Goal: Task Accomplishment & Management: Use online tool/utility

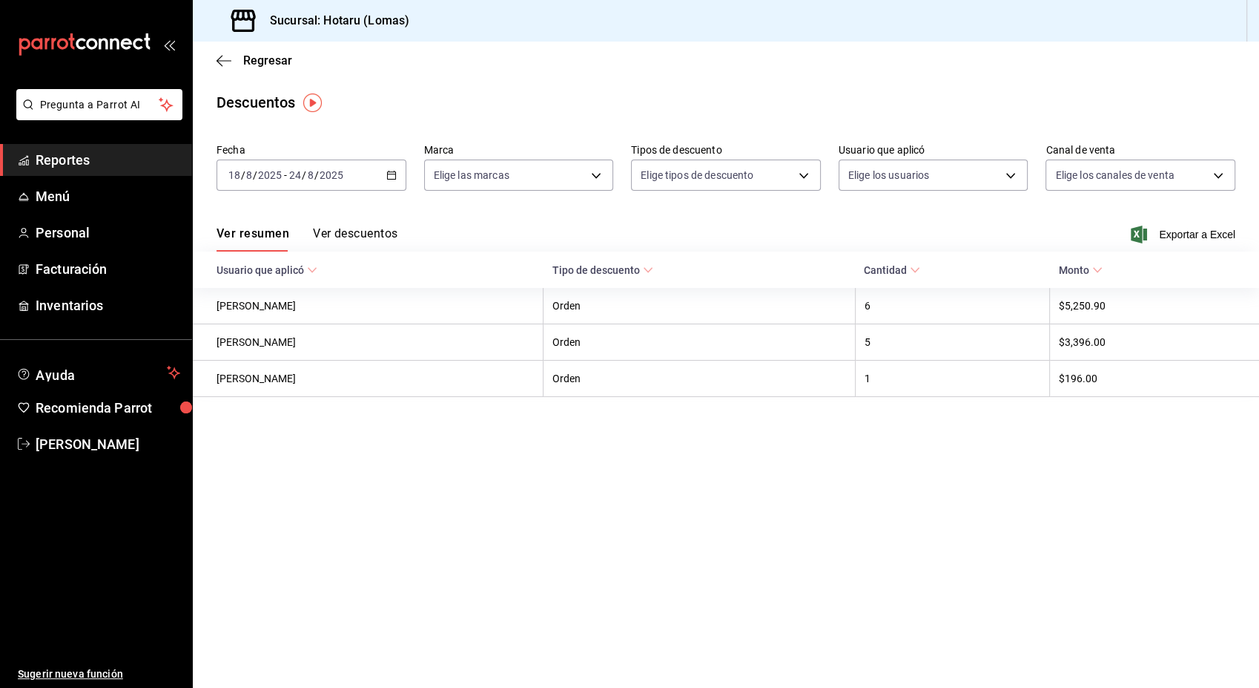
click at [211, 62] on div "Regresar" at bounding box center [726, 61] width 1067 height 38
click at [223, 57] on icon "button" at bounding box center [224, 60] width 15 height 13
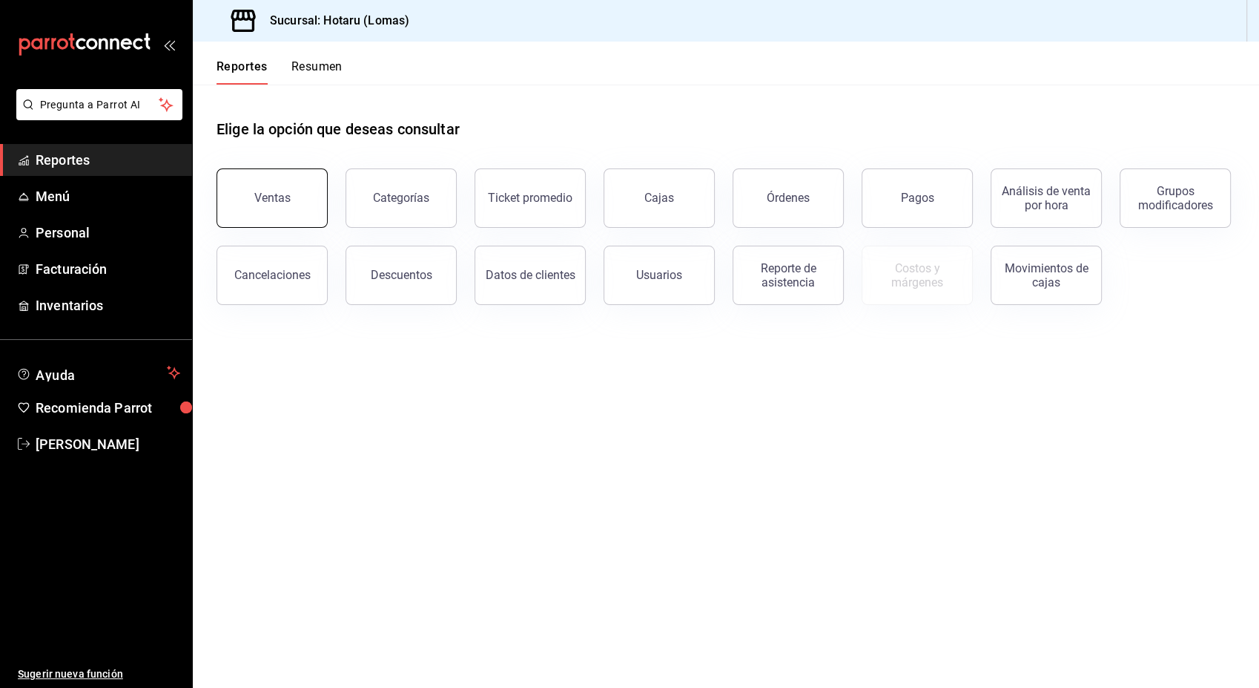
click at [301, 195] on button "Ventas" at bounding box center [272, 197] width 111 height 59
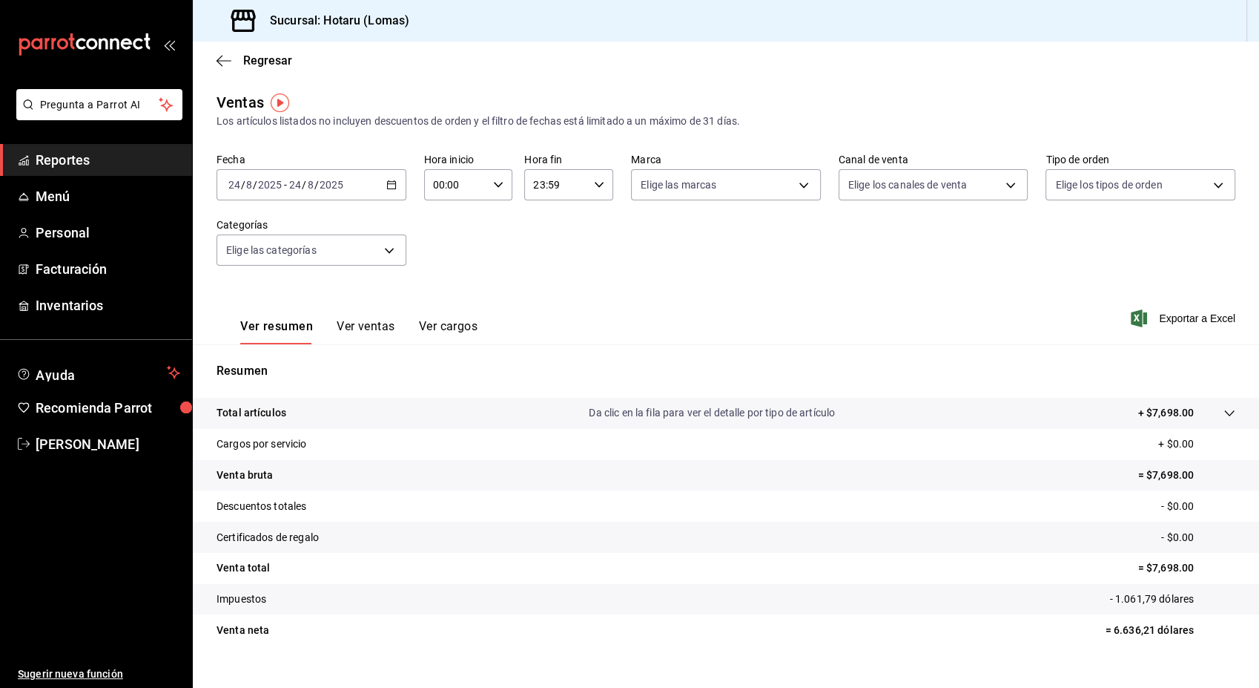
click at [392, 186] on icon "button" at bounding box center [391, 184] width 10 height 10
click at [277, 365] on span "Rango de fechas" at bounding box center [286, 363] width 115 height 16
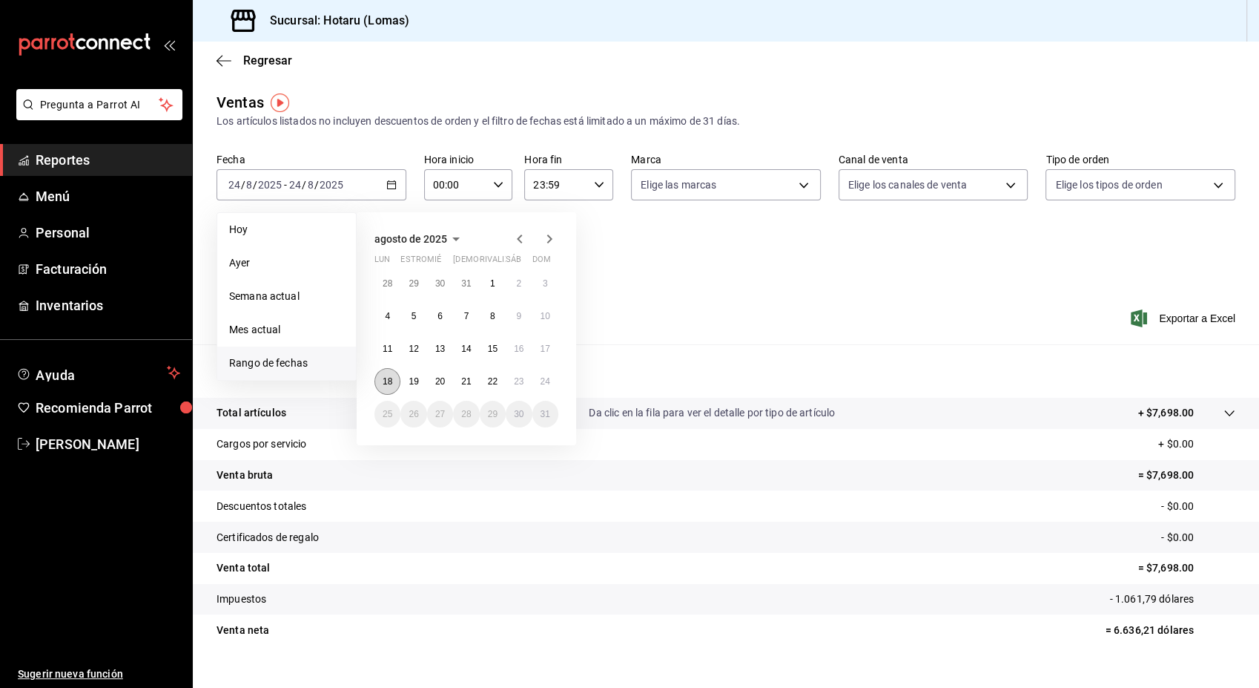
click at [383, 383] on abbr "18" at bounding box center [388, 381] width 10 height 10
click at [381, 383] on button "18" at bounding box center [388, 381] width 26 height 27
click at [547, 386] on button "24" at bounding box center [546, 381] width 26 height 27
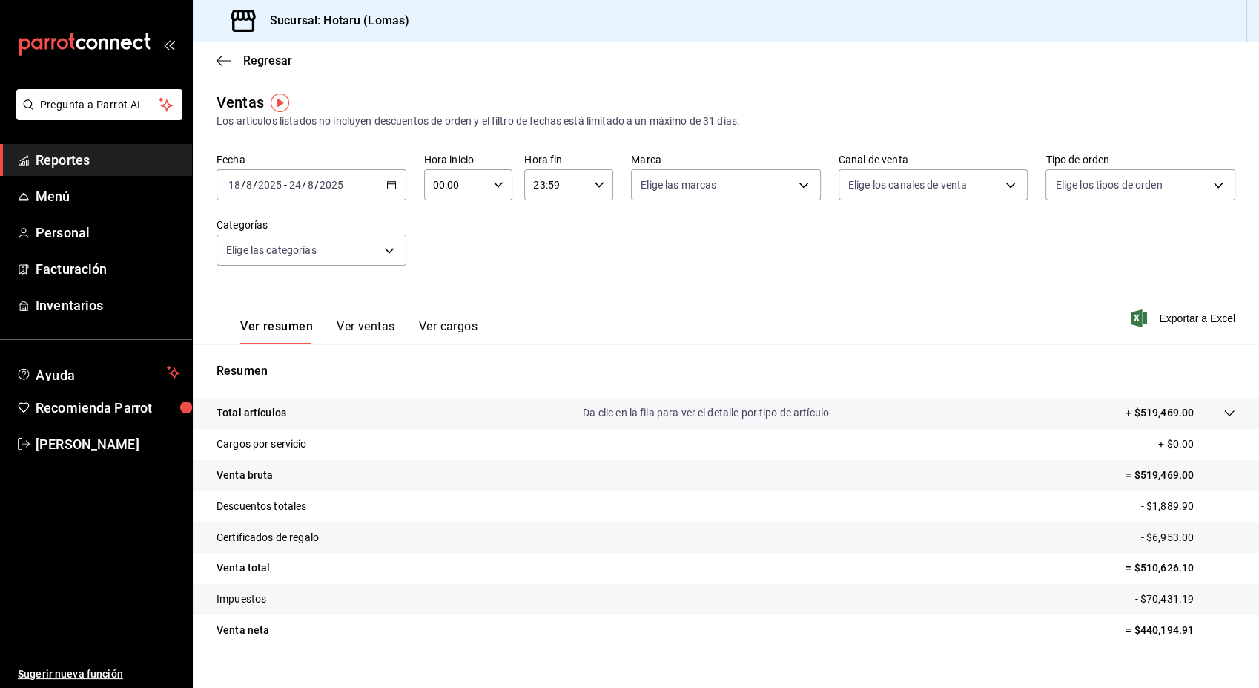
click at [1202, 317] on font "Exportar a Excel" at bounding box center [1197, 318] width 76 height 12
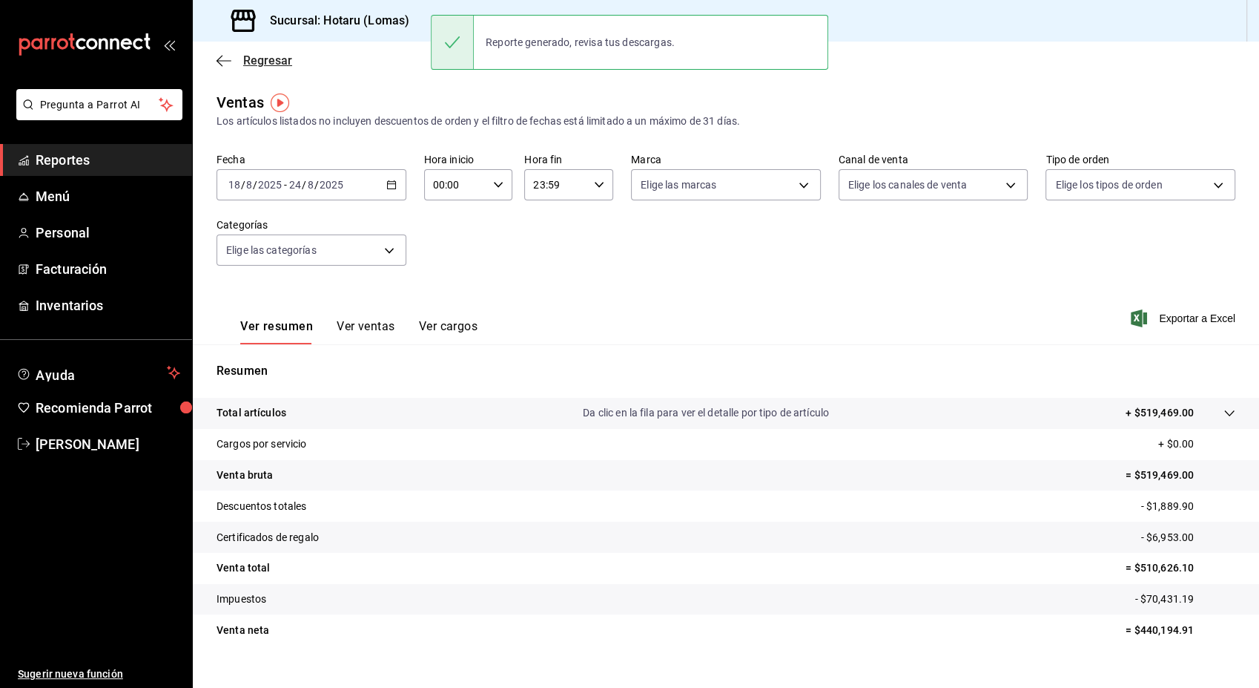
click at [220, 63] on icon "button" at bounding box center [220, 60] width 6 height 11
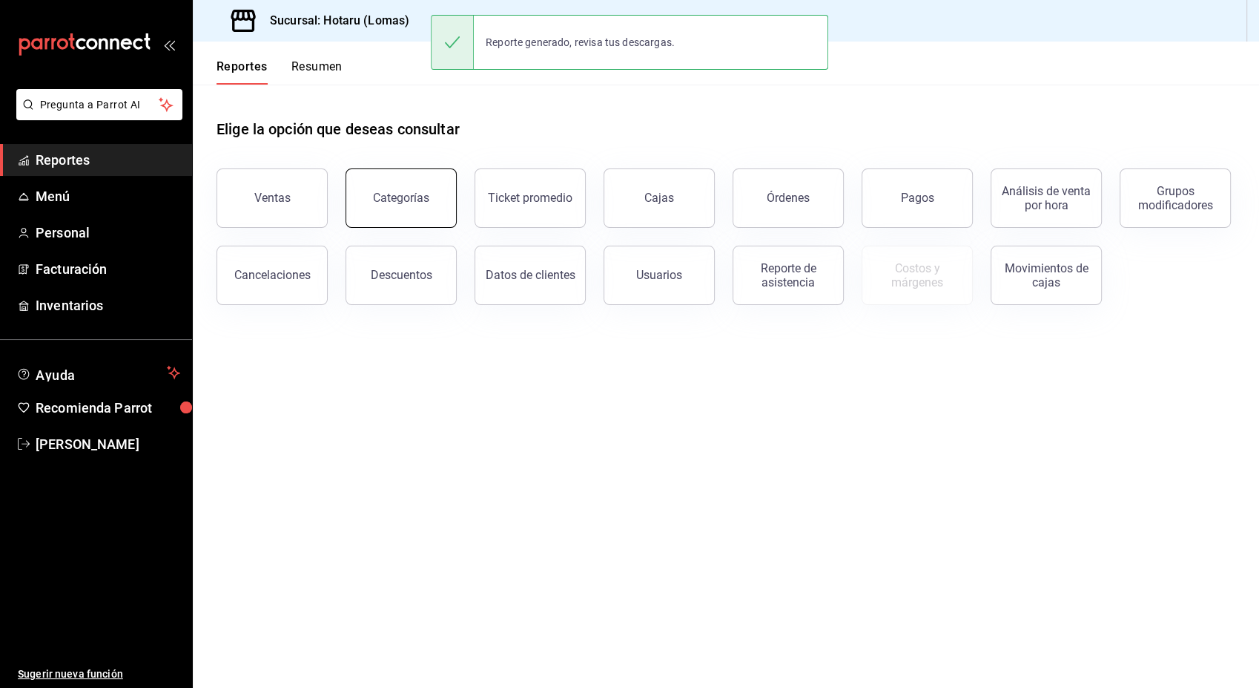
click at [422, 188] on button "Categorías" at bounding box center [401, 197] width 111 height 59
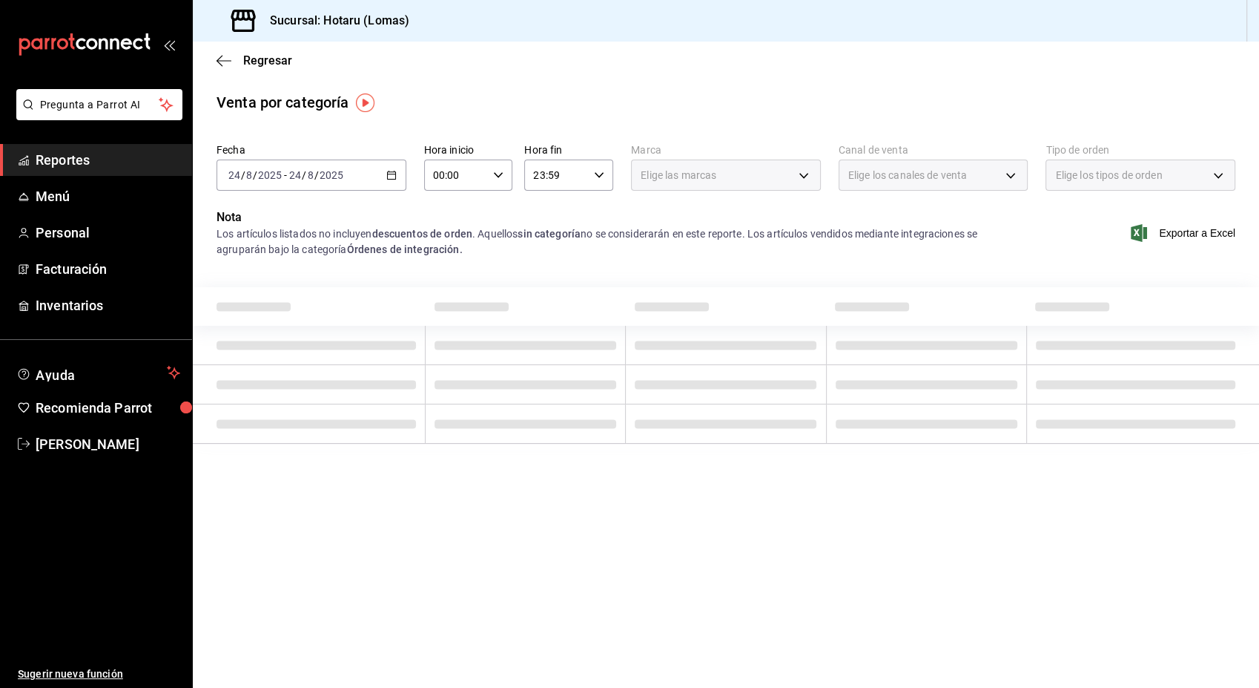
click at [392, 181] on div "[DATE] [DATE] - [DATE] [DATE]" at bounding box center [312, 174] width 190 height 31
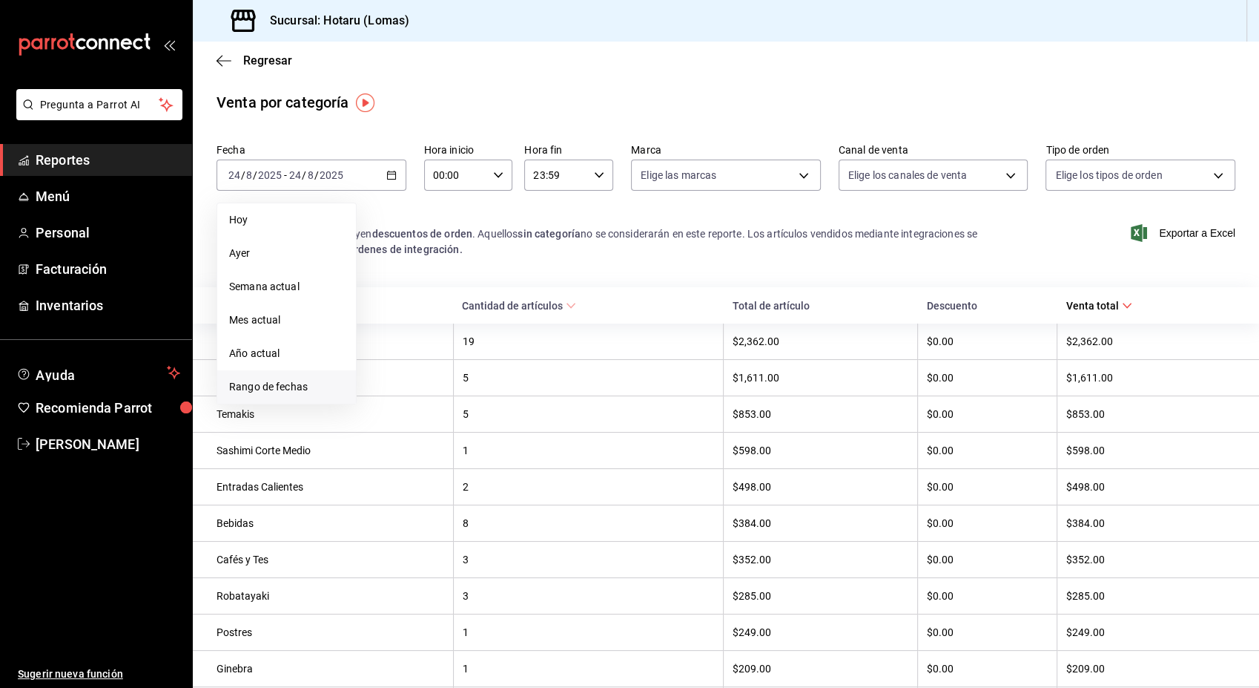
click at [279, 386] on span "Rango de fechas" at bounding box center [286, 387] width 115 height 16
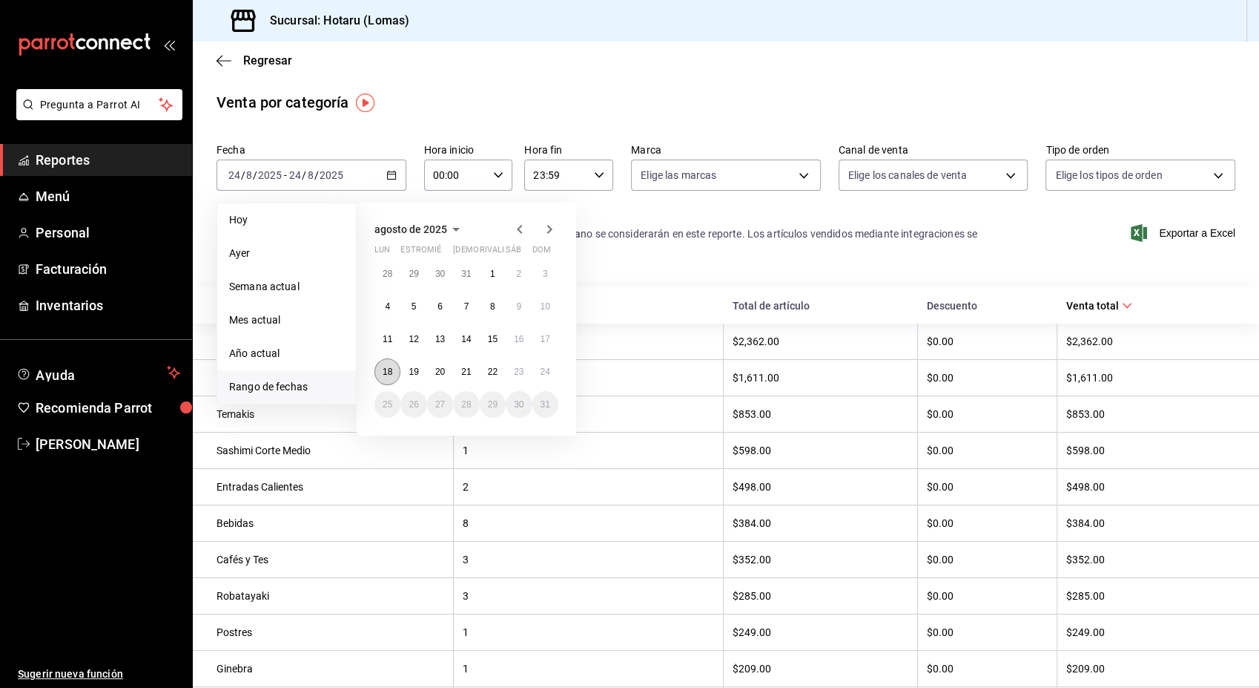
click at [386, 375] on abbr "18" at bounding box center [388, 371] width 10 height 10
click at [547, 374] on abbr "24" at bounding box center [546, 371] width 10 height 10
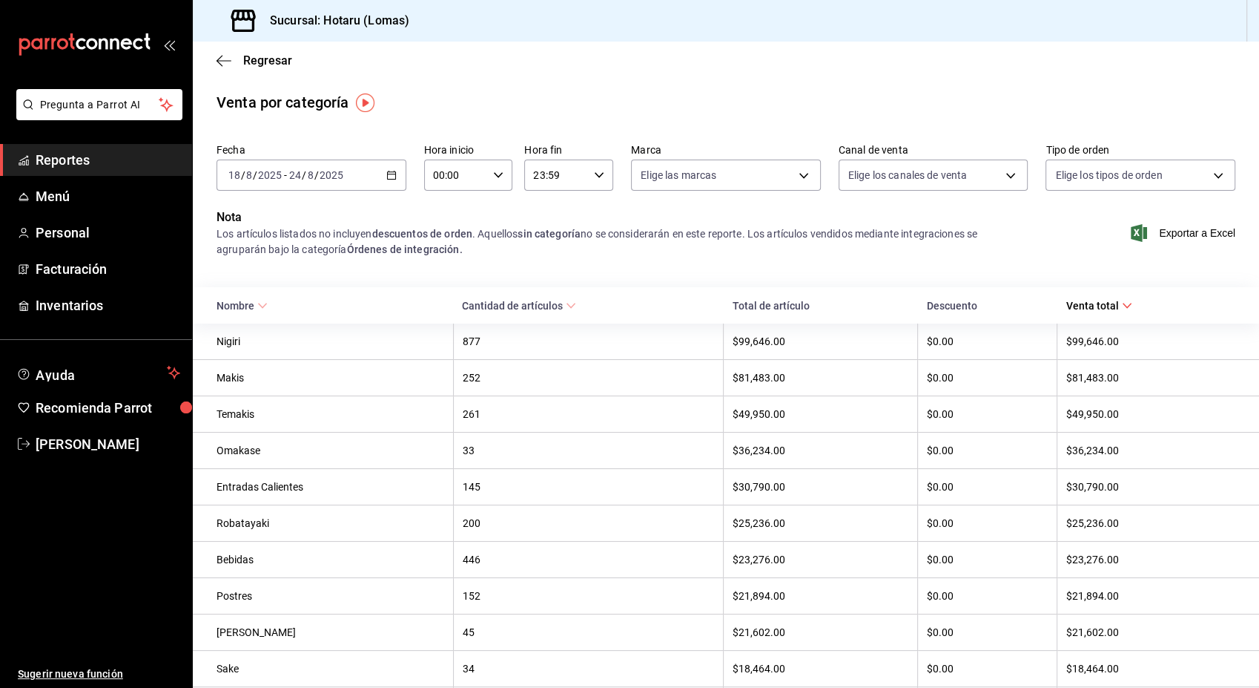
click at [1182, 243] on div "Exportar a Excel" at bounding box center [1141, 232] width 190 height 49
click at [1182, 233] on font "Exportar a Excel" at bounding box center [1197, 233] width 76 height 12
click at [218, 69] on div "Regresar" at bounding box center [726, 61] width 1067 height 38
click at [223, 59] on icon "button" at bounding box center [224, 60] width 15 height 13
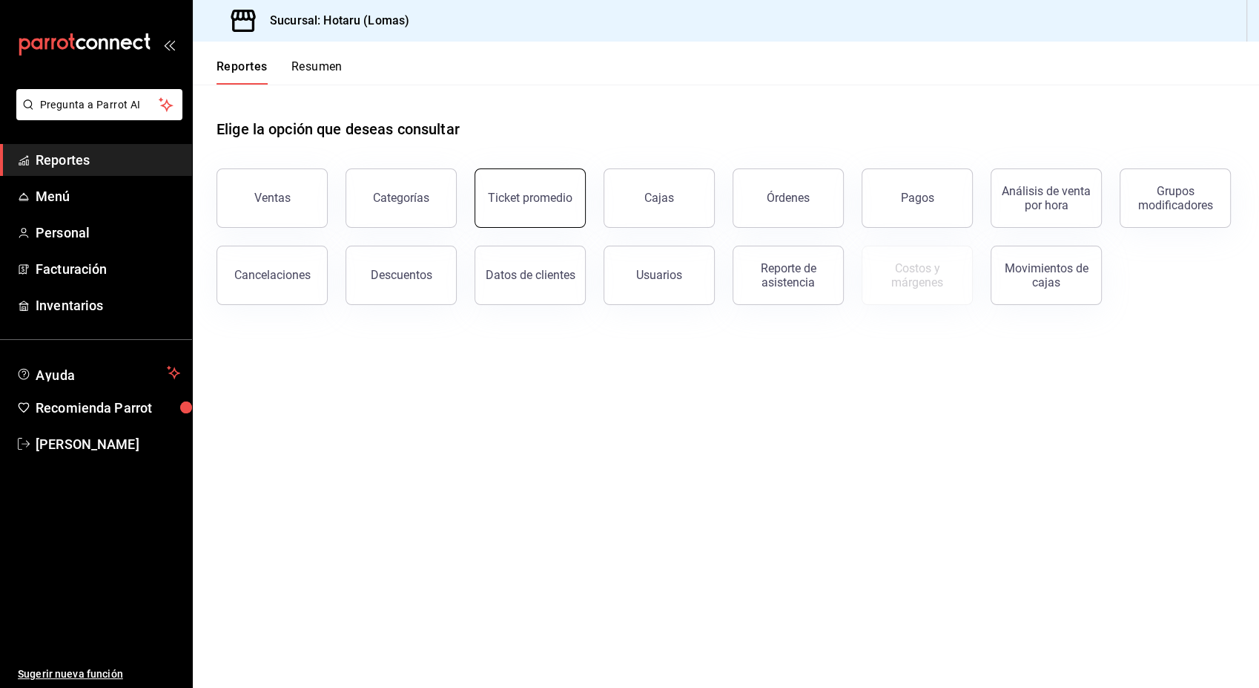
click at [568, 215] on button "Ticket promedio" at bounding box center [530, 197] width 111 height 59
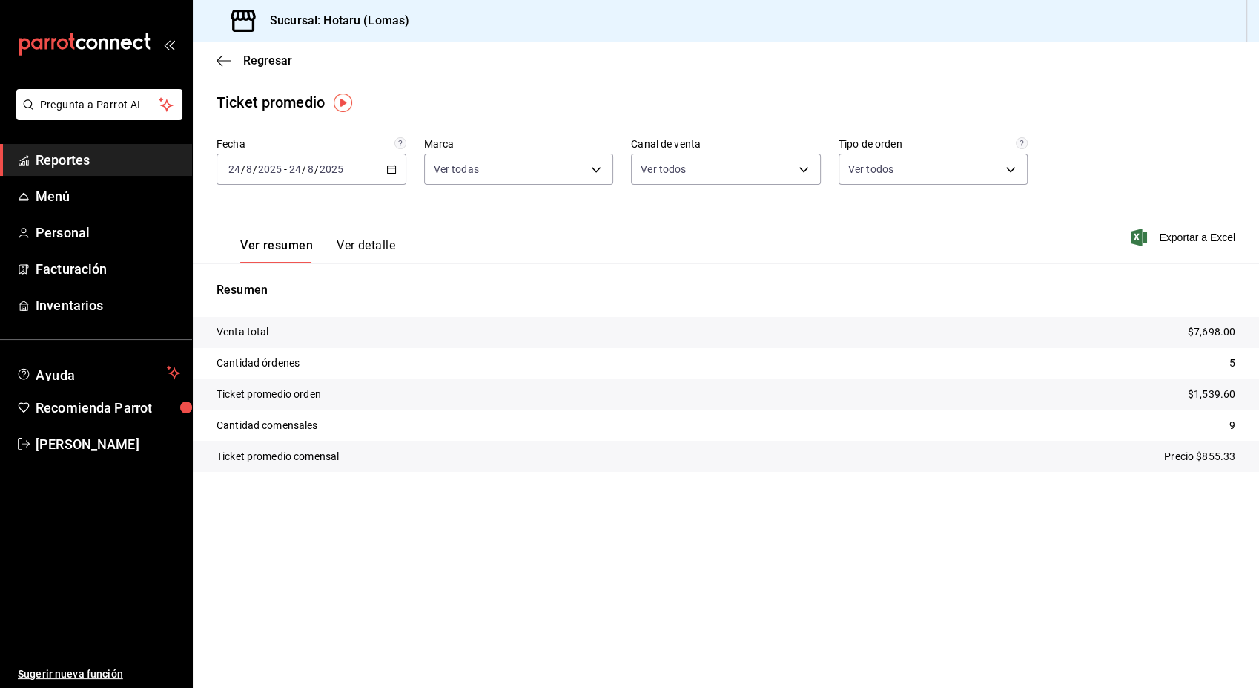
click at [386, 171] on icon "button" at bounding box center [391, 169] width 10 height 10
click at [274, 353] on span "Rango de fechas" at bounding box center [286, 348] width 115 height 16
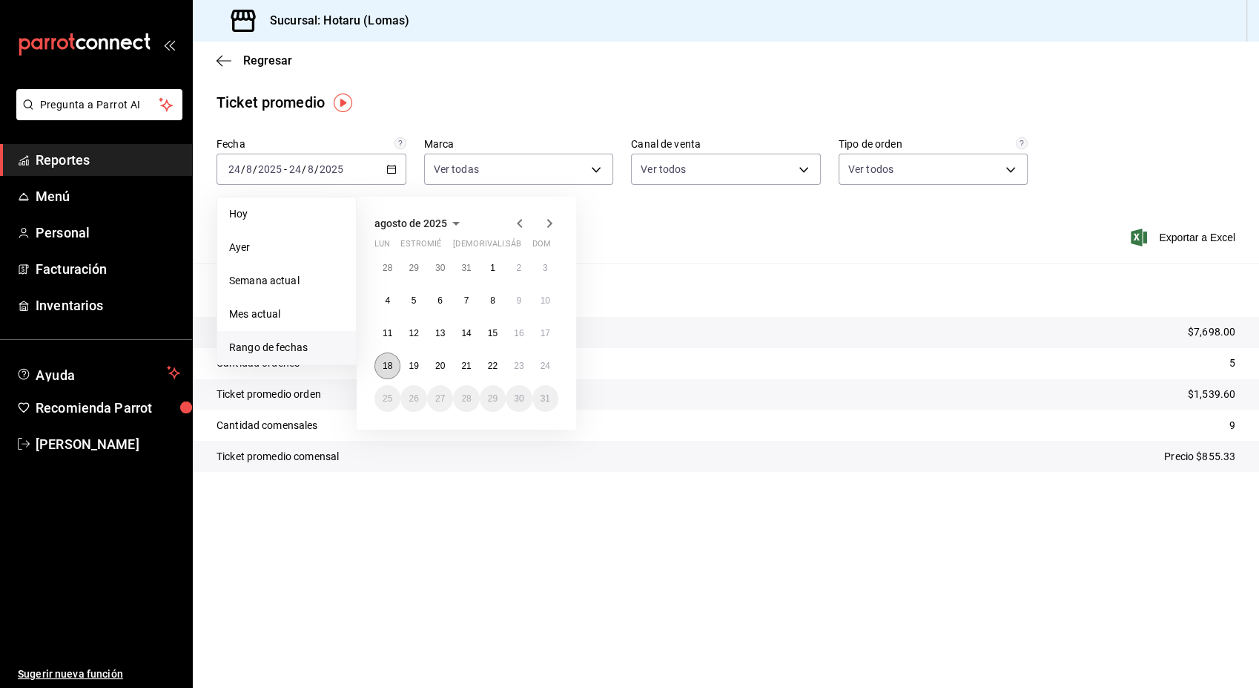
click at [392, 369] on abbr "18" at bounding box center [388, 365] width 10 height 10
click at [548, 366] on abbr "24" at bounding box center [546, 365] width 10 height 10
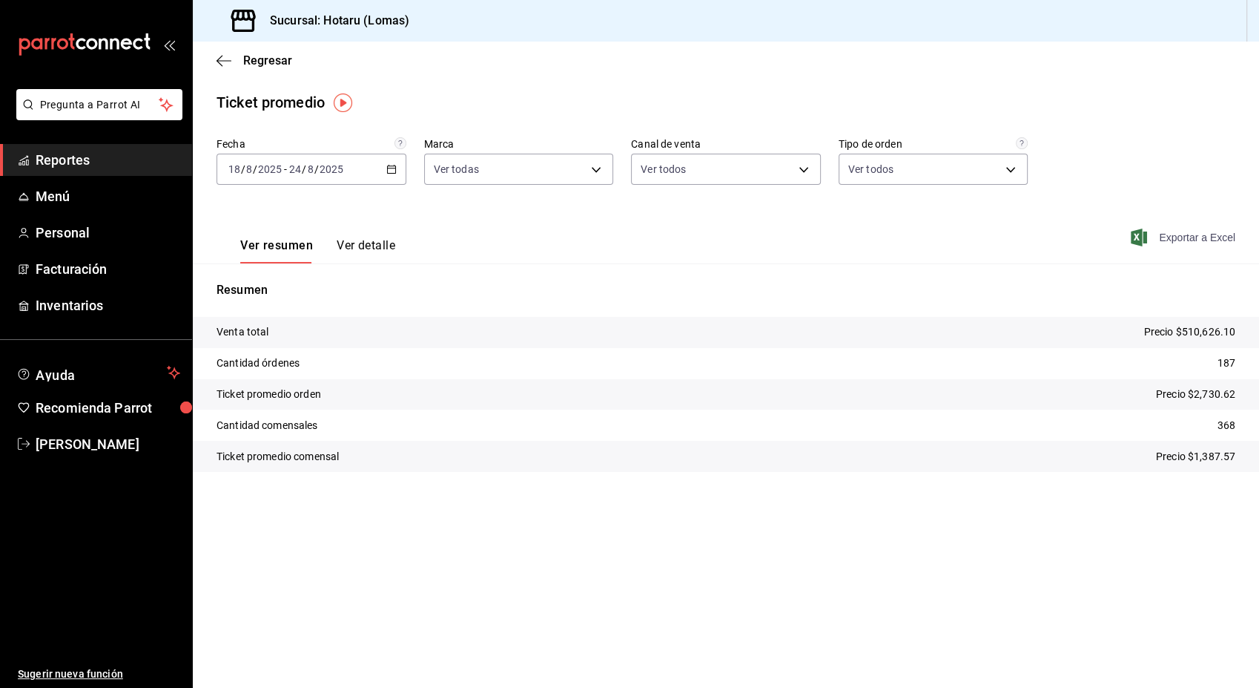
click at [1181, 237] on font "Exportar a Excel" at bounding box center [1197, 237] width 76 height 12
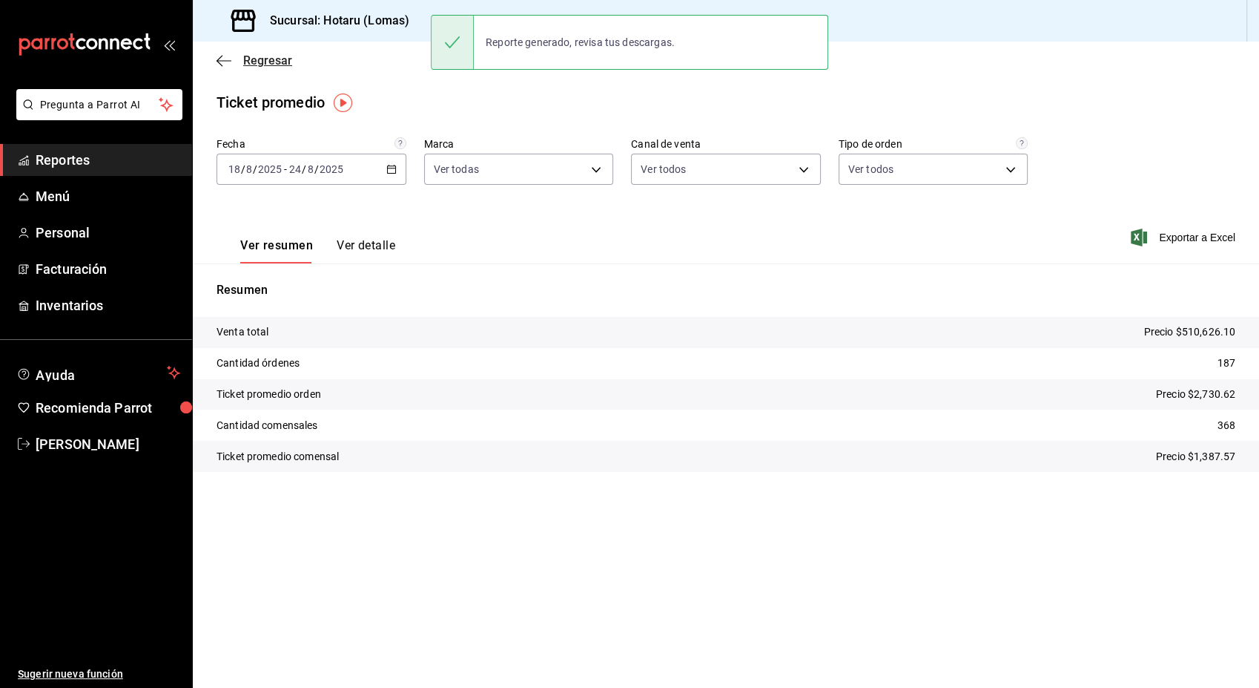
click at [218, 59] on icon "button" at bounding box center [224, 60] width 15 height 13
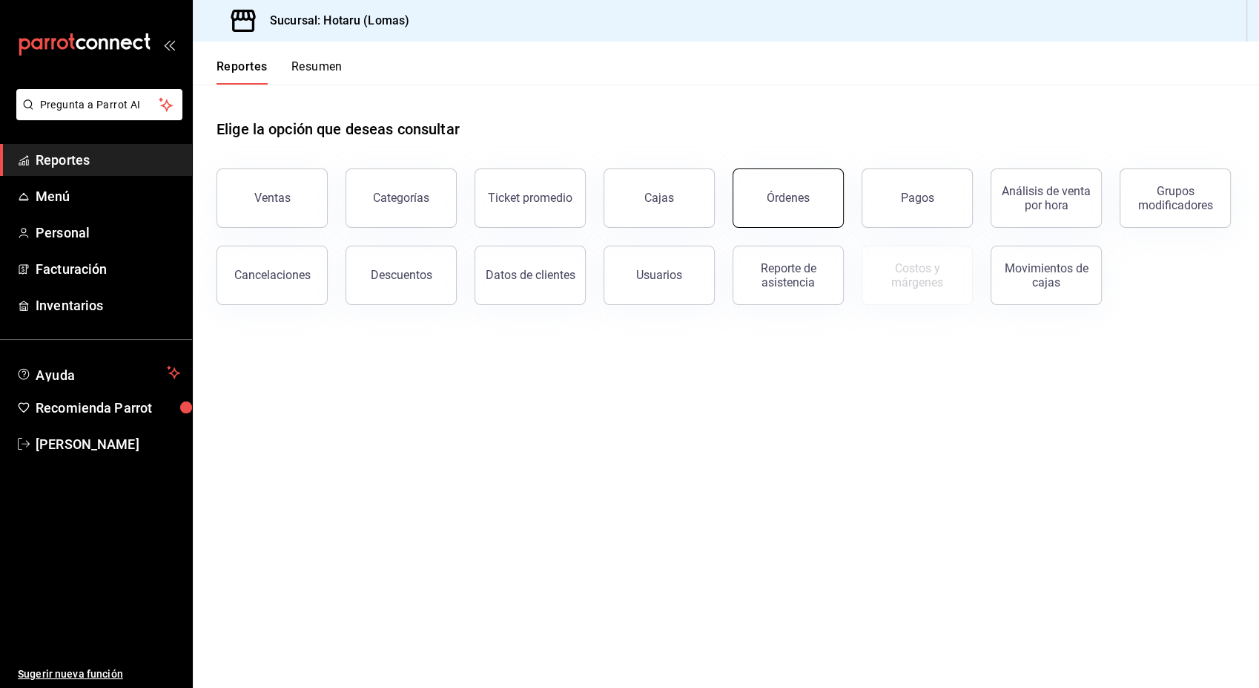
click at [794, 201] on div "Órdenes" at bounding box center [788, 198] width 43 height 14
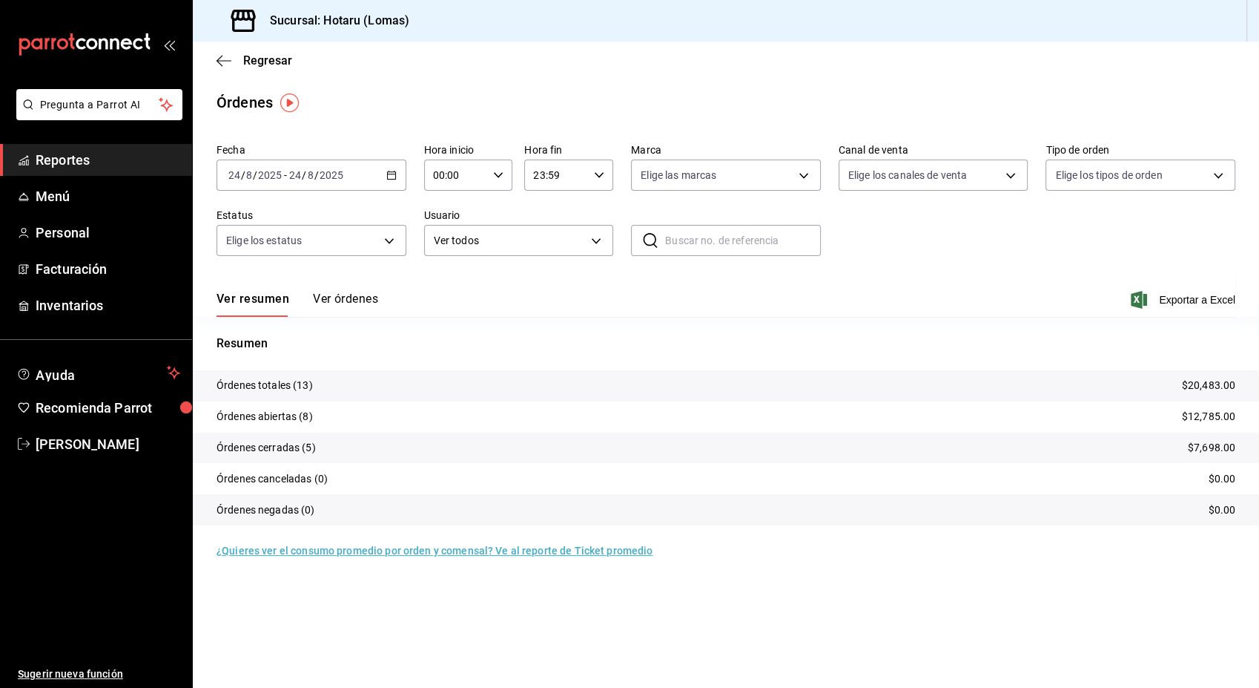
click at [386, 169] on div "[DATE] [DATE] - [DATE] [DATE]" at bounding box center [312, 174] width 190 height 31
click at [273, 384] on span "Rango de fechas" at bounding box center [286, 387] width 115 height 16
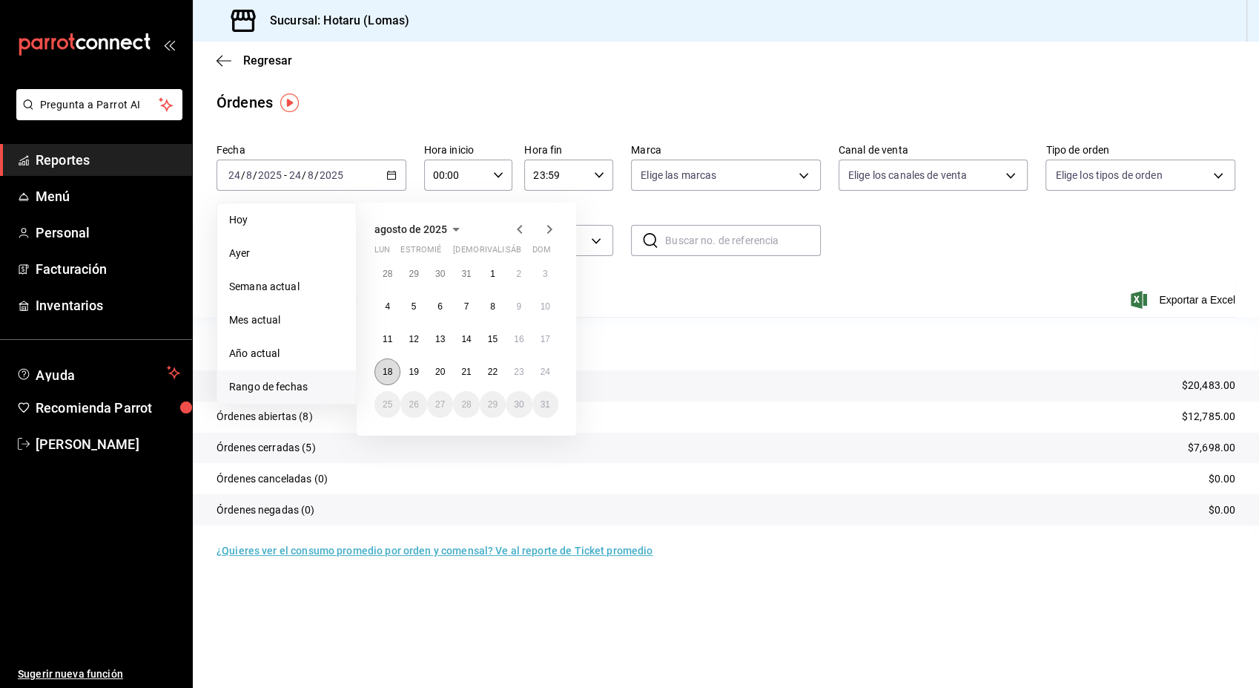
click at [381, 380] on button "18" at bounding box center [388, 371] width 26 height 27
click at [546, 375] on abbr "24" at bounding box center [546, 371] width 10 height 10
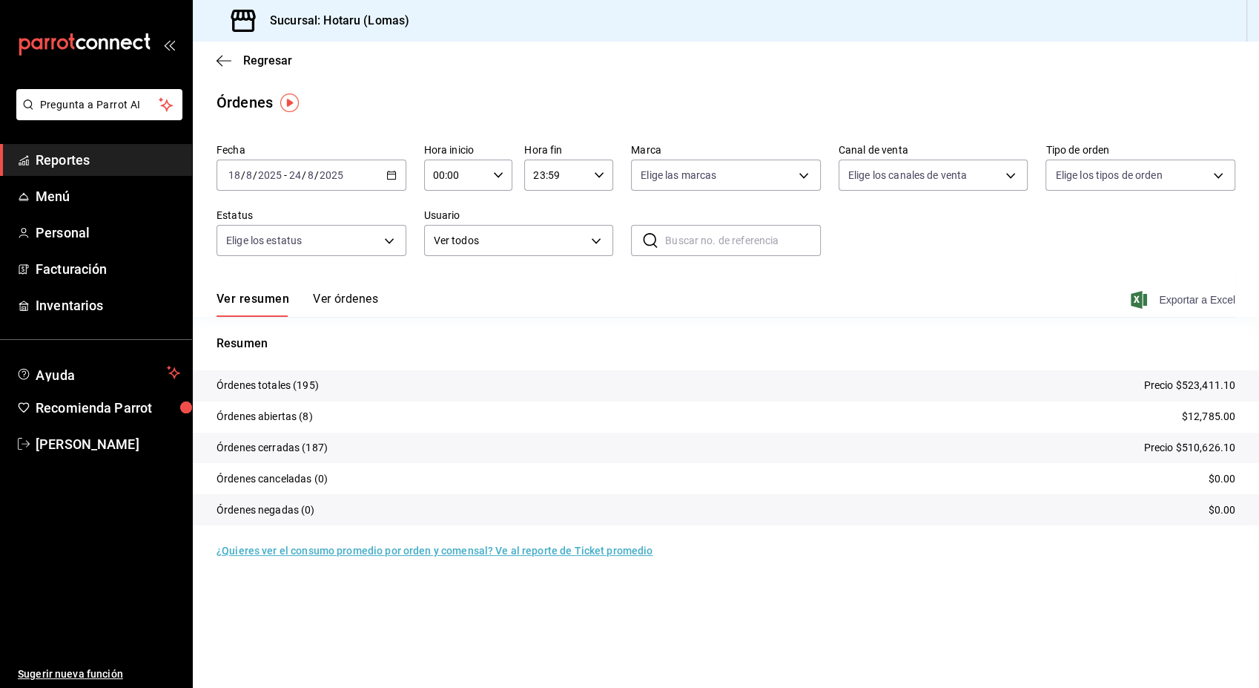
click at [1193, 303] on font "Exportar a Excel" at bounding box center [1197, 300] width 76 height 12
click at [618, 371] on tr "Órdenes totales (195) Precio $523,411.10" at bounding box center [726, 385] width 1067 height 31
click at [221, 56] on icon "button" at bounding box center [224, 60] width 15 height 13
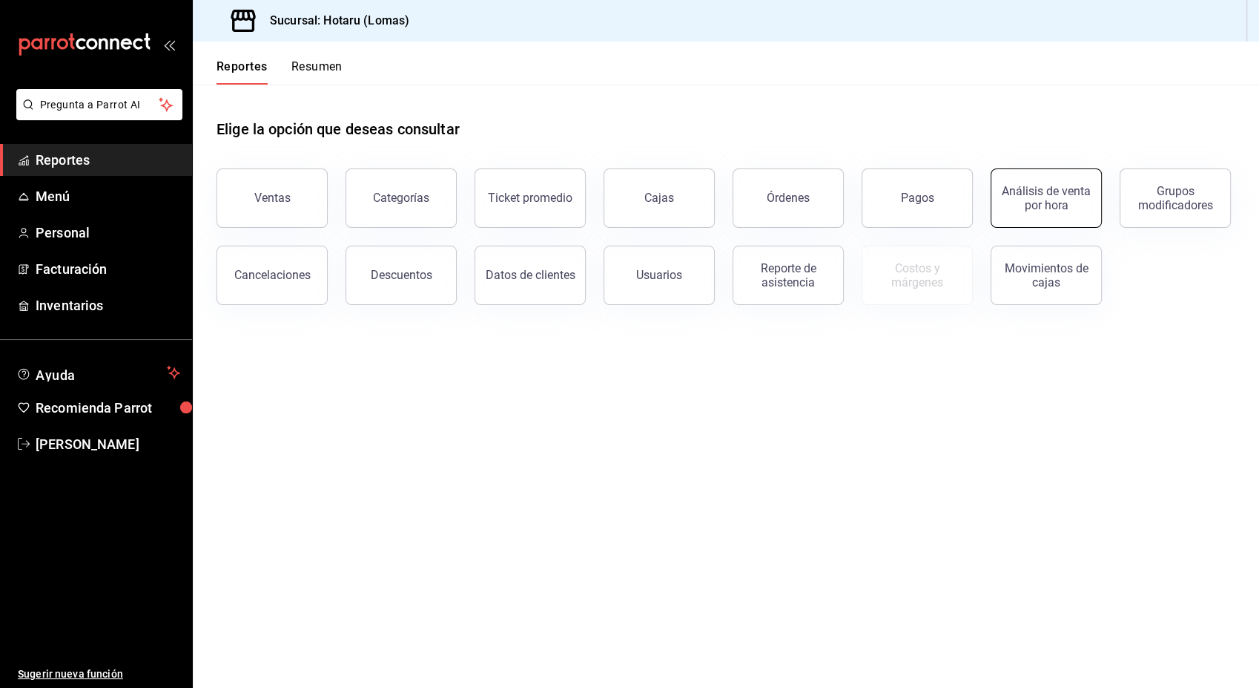
click at [1068, 220] on button "Análisis de venta por hora" at bounding box center [1046, 197] width 111 height 59
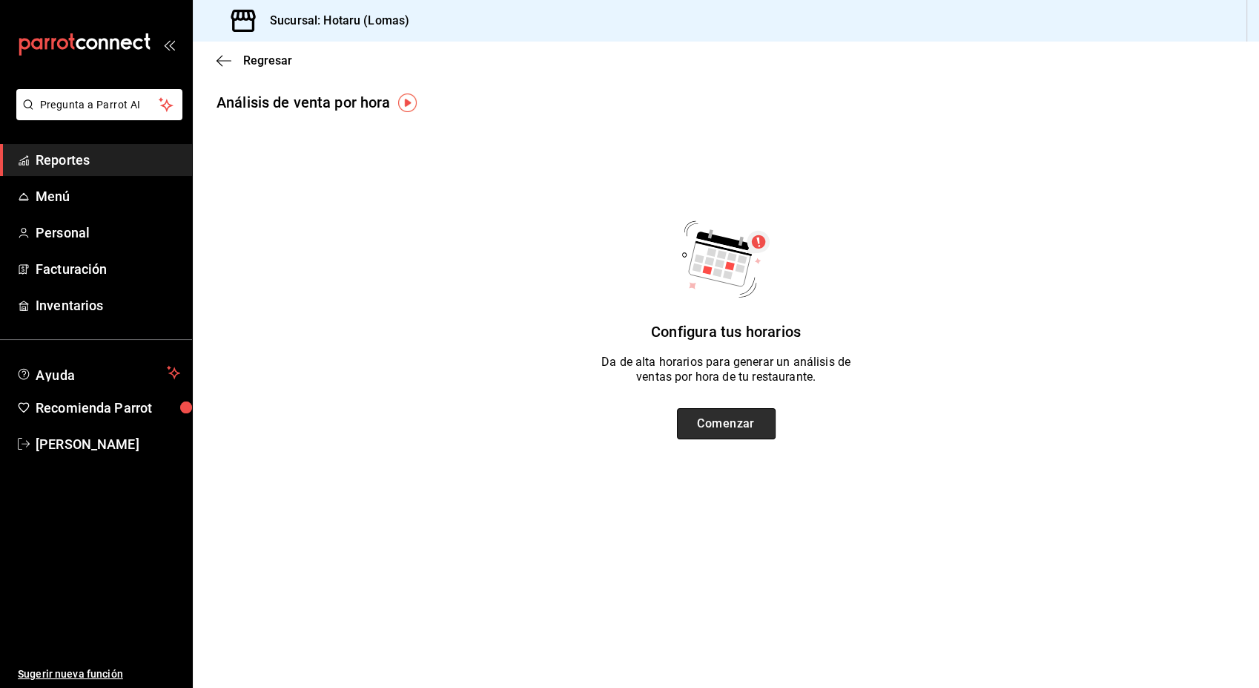
click at [722, 431] on button "Comenzar" at bounding box center [726, 423] width 99 height 31
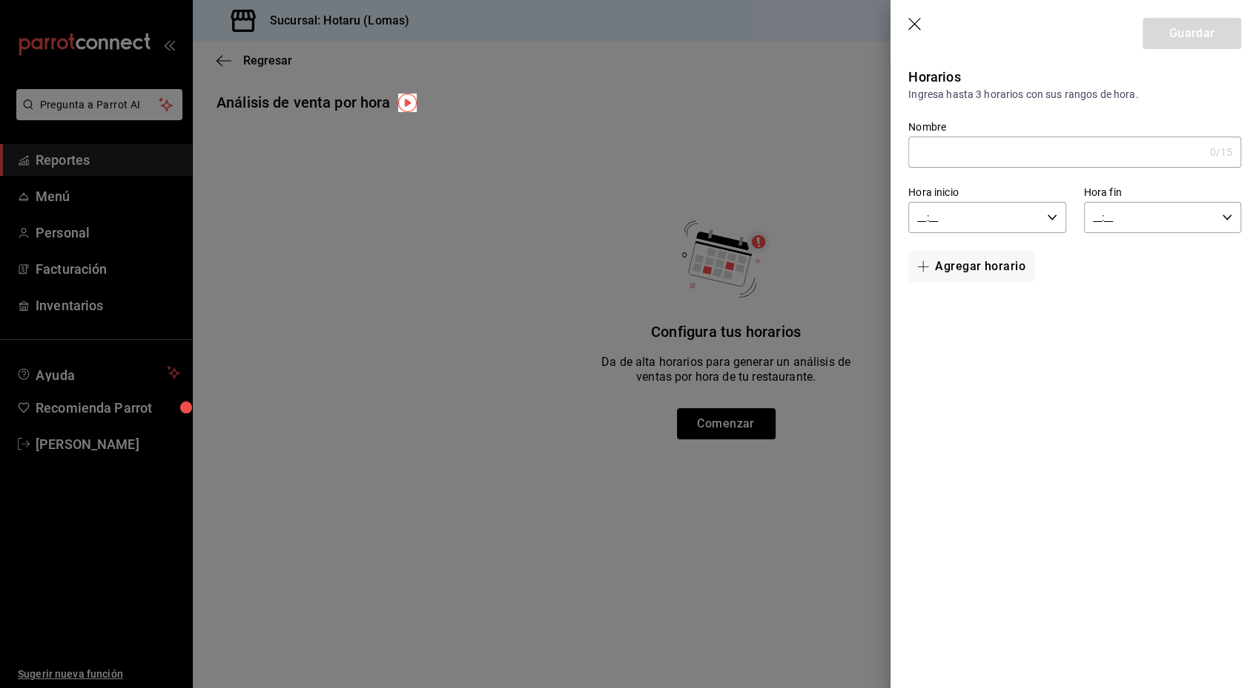
click at [1130, 164] on input "Nombre" at bounding box center [1056, 152] width 295 height 30
type input "[DEMOGRAPHIC_DATA]"
click at [1052, 215] on icon "button" at bounding box center [1052, 217] width 10 height 10
click at [943, 252] on span "00" at bounding box center [947, 255] width 55 height 12
type input "00:__"
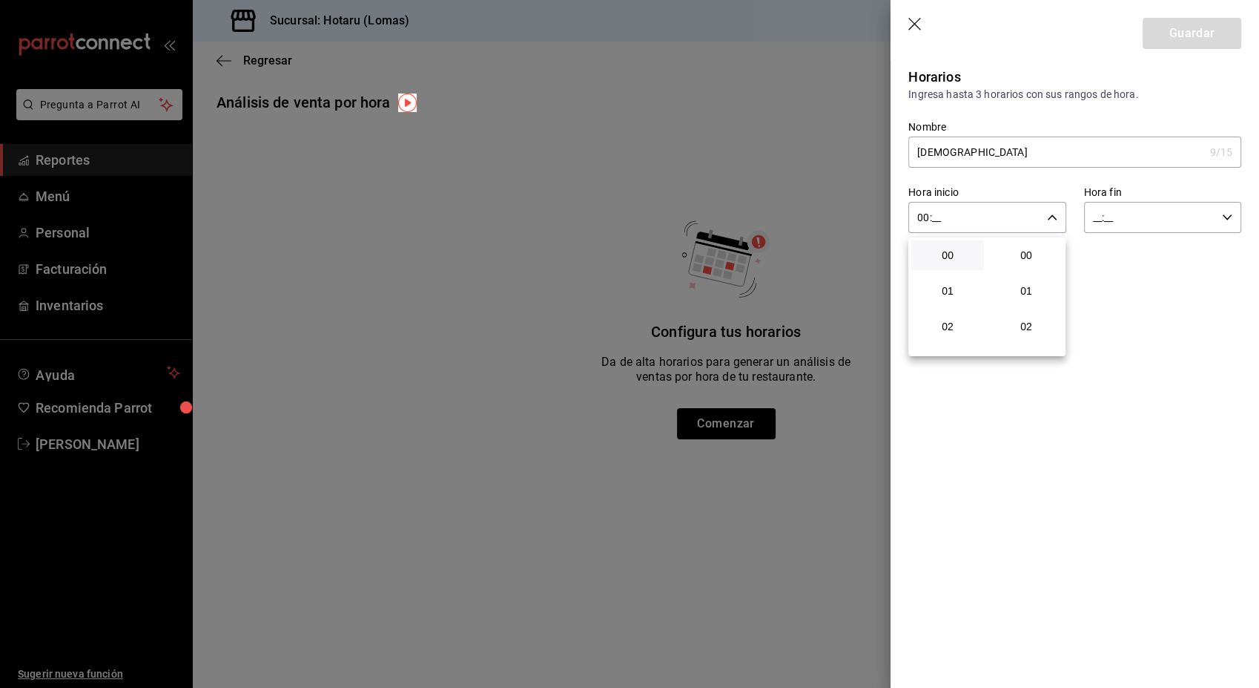
click at [1233, 217] on div at bounding box center [629, 344] width 1259 height 688
click at [1229, 220] on icon "button" at bounding box center [1227, 217] width 10 height 10
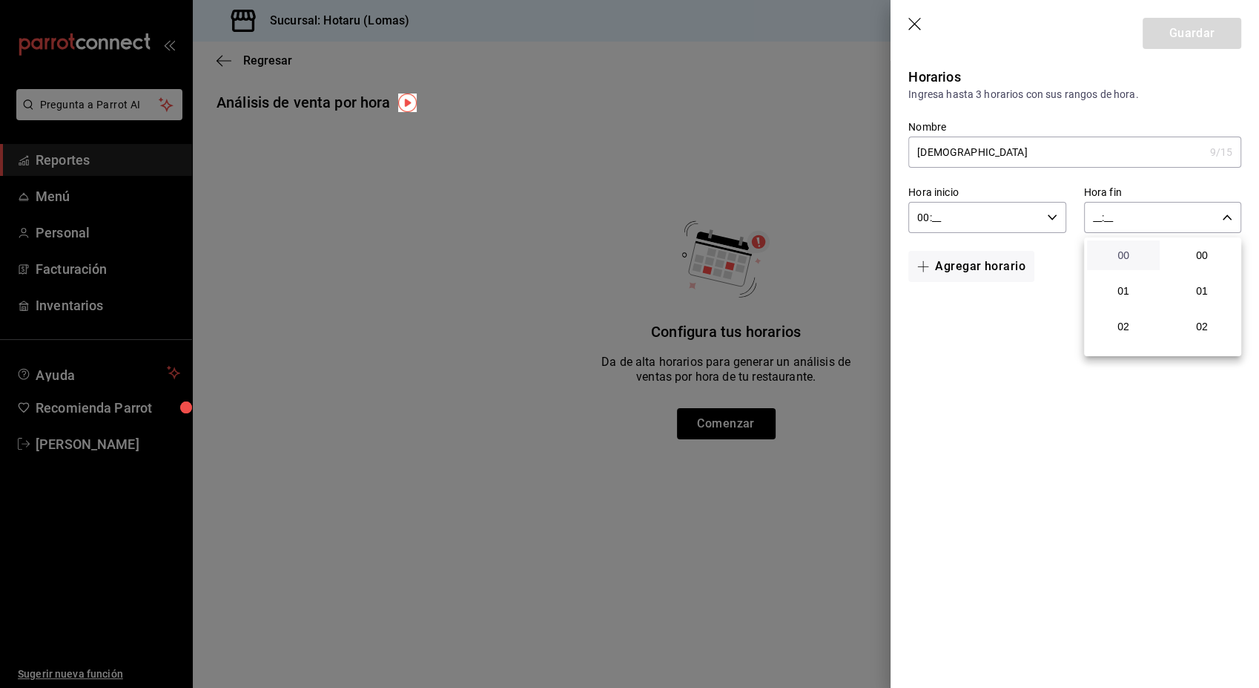
click at [1127, 253] on span "00" at bounding box center [1123, 255] width 55 height 12
click at [1171, 80] on div at bounding box center [629, 344] width 1259 height 688
click at [1229, 222] on icon "button" at bounding box center [1227, 217] width 10 height 10
click at [1193, 264] on button "00" at bounding box center [1202, 255] width 73 height 30
type input "00:00"
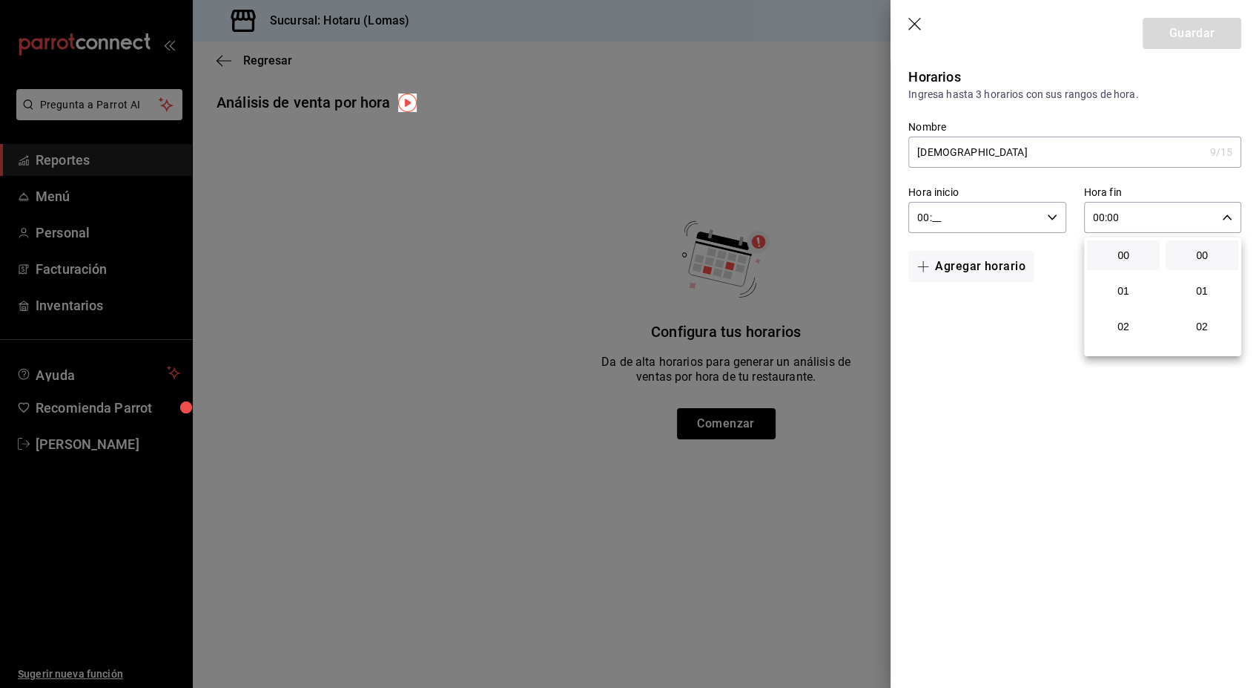
click at [1015, 329] on div at bounding box center [629, 344] width 1259 height 688
click at [961, 228] on input "00:__" at bounding box center [975, 217] width 132 height 30
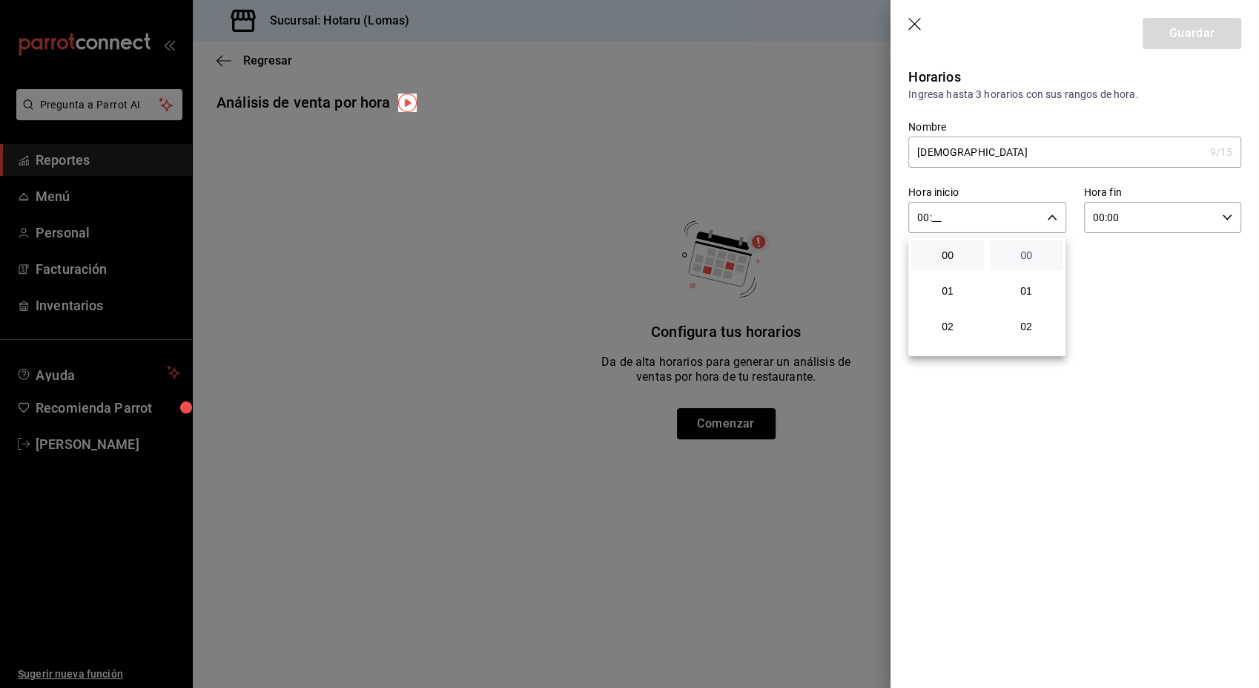
click at [1029, 252] on span "00" at bounding box center [1026, 255] width 55 height 12
type input "00:00"
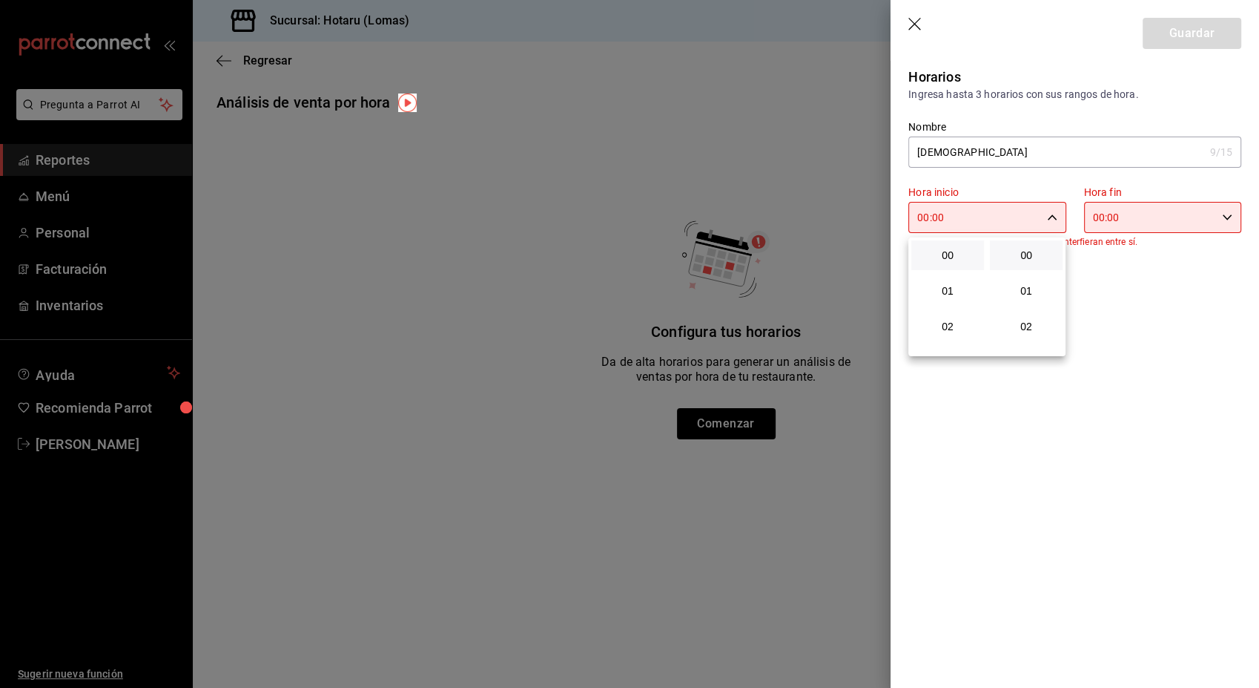
click at [991, 384] on div at bounding box center [629, 344] width 1259 height 688
drag, startPoint x: 1054, startPoint y: 223, endPoint x: 1049, endPoint y: 214, distance: 10.3
click at [1049, 214] on div "00:00 Hora inicio" at bounding box center [987, 217] width 157 height 31
click at [1136, 133] on div at bounding box center [629, 344] width 1259 height 688
click at [1092, 160] on input "[DEMOGRAPHIC_DATA]" at bounding box center [1056, 152] width 295 height 30
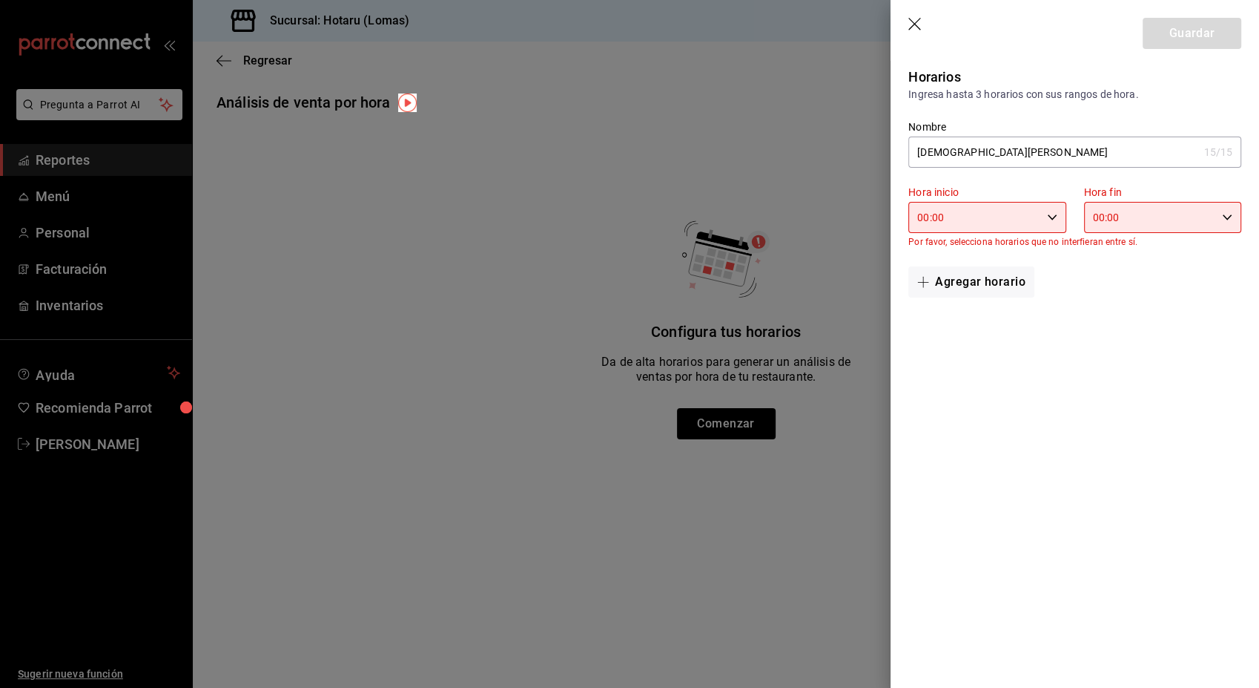
type input "[DEMOGRAPHIC_DATA][PERSON_NAME]"
click at [909, 30] on icon "button" at bounding box center [916, 25] width 15 height 15
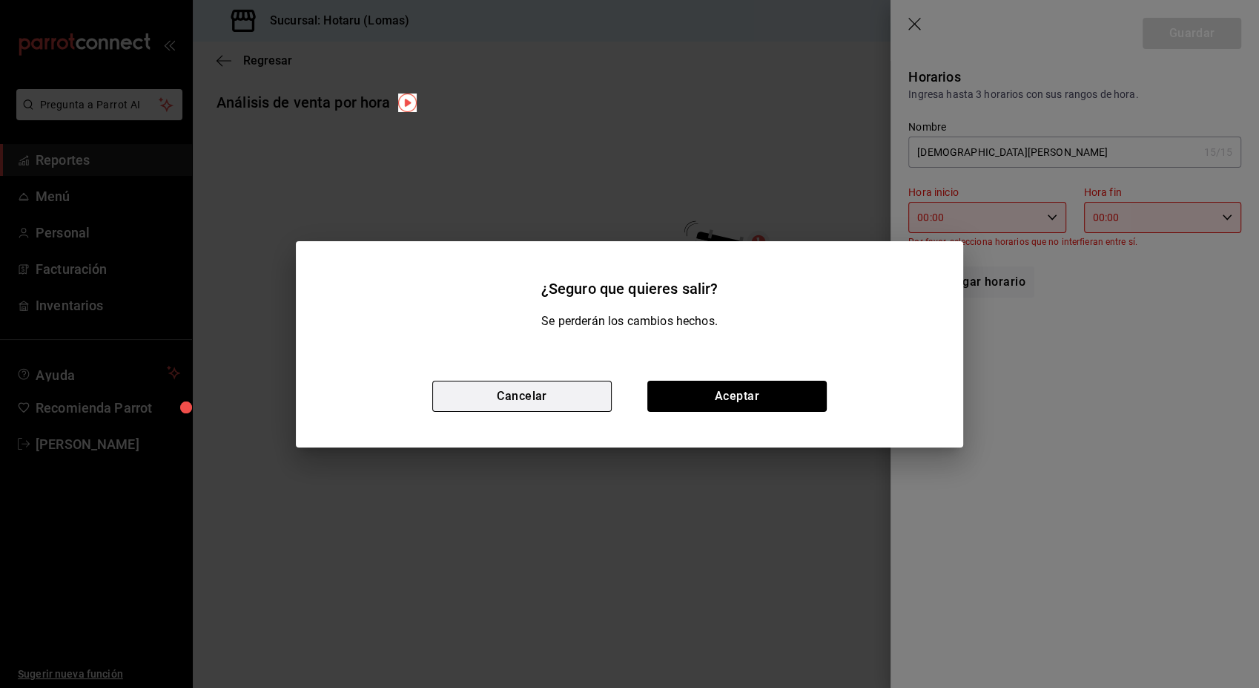
click at [592, 392] on button "Cancelar" at bounding box center [521, 396] width 179 height 31
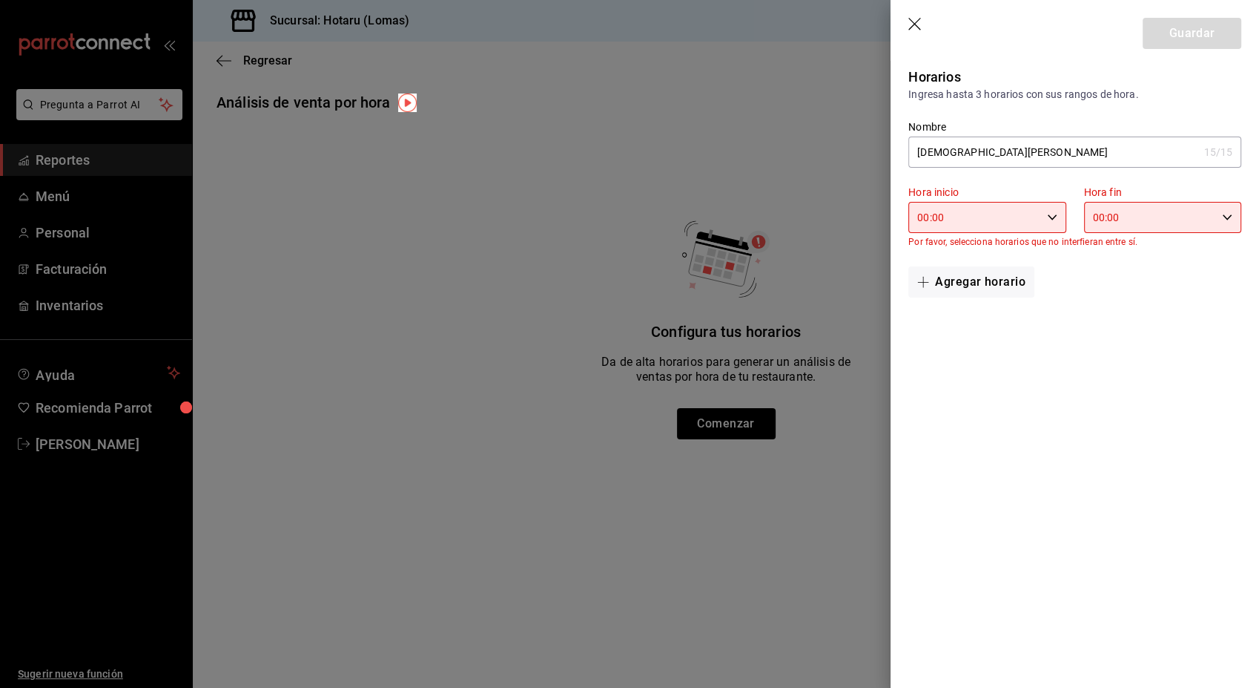
click at [900, 29] on header "Guardar" at bounding box center [1075, 30] width 369 height 61
click at [920, 21] on icon "button" at bounding box center [916, 25] width 15 height 15
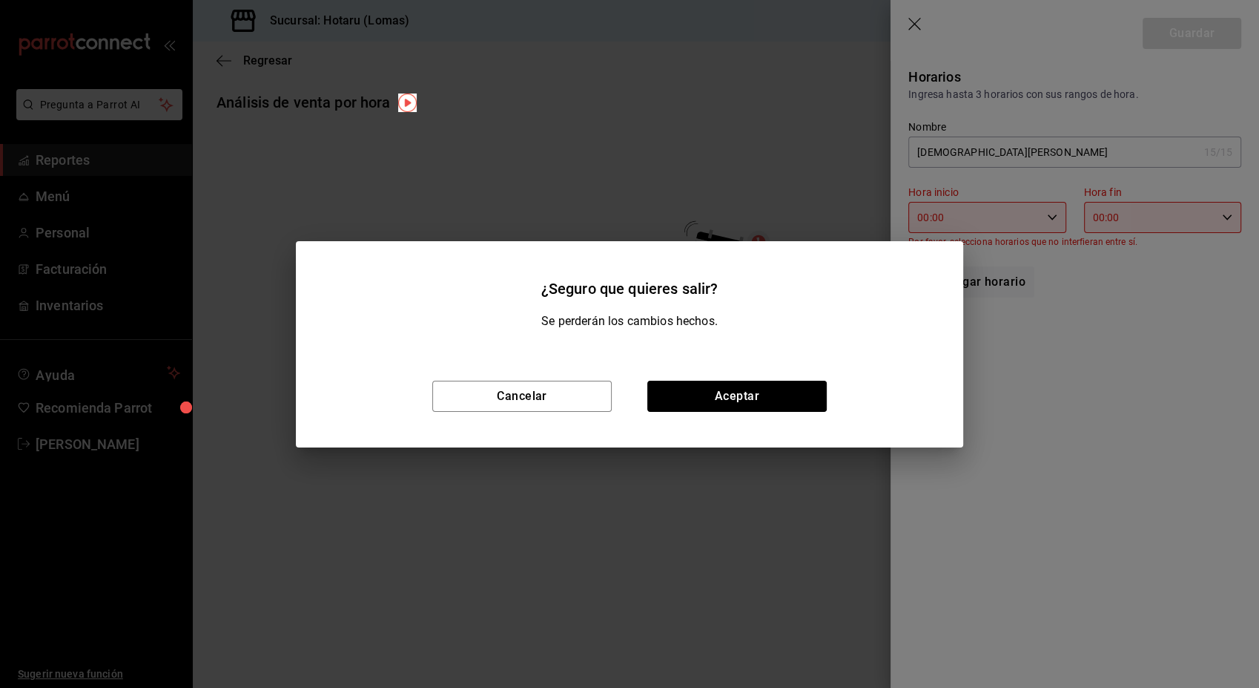
click at [783, 401] on button "Aceptar" at bounding box center [737, 396] width 179 height 31
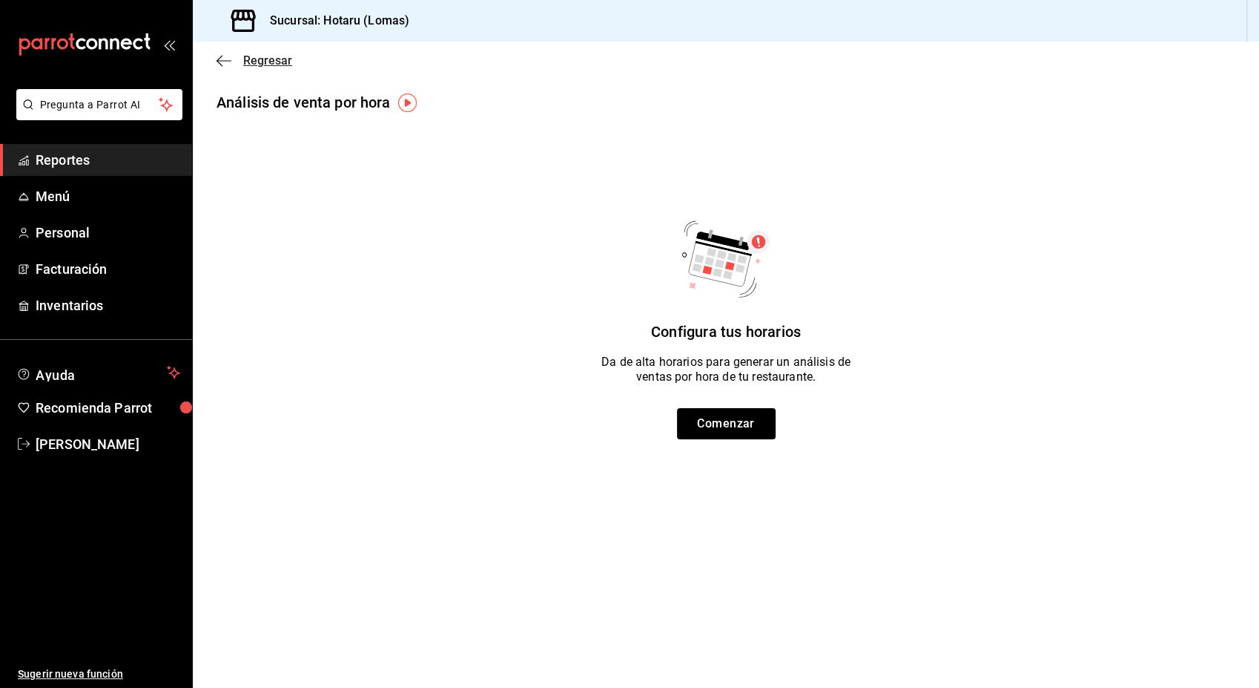
click at [223, 60] on icon "button" at bounding box center [224, 60] width 15 height 1
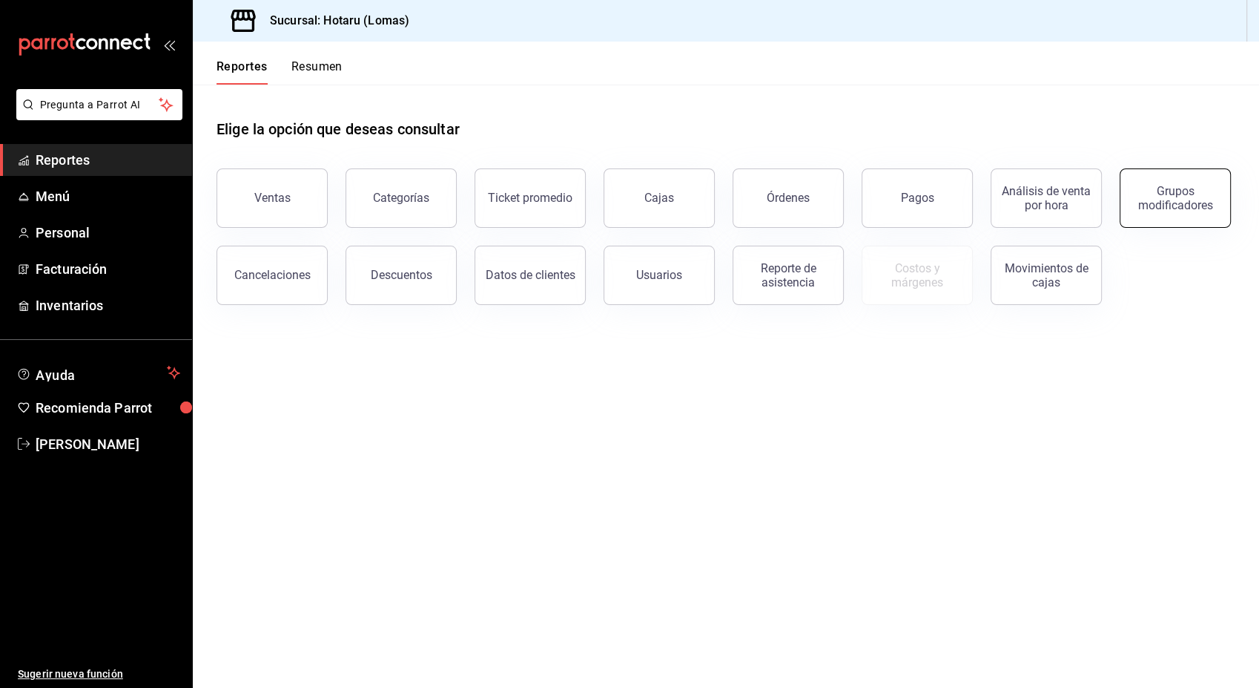
click at [1176, 207] on div "Grupos modificadores" at bounding box center [1176, 198] width 92 height 28
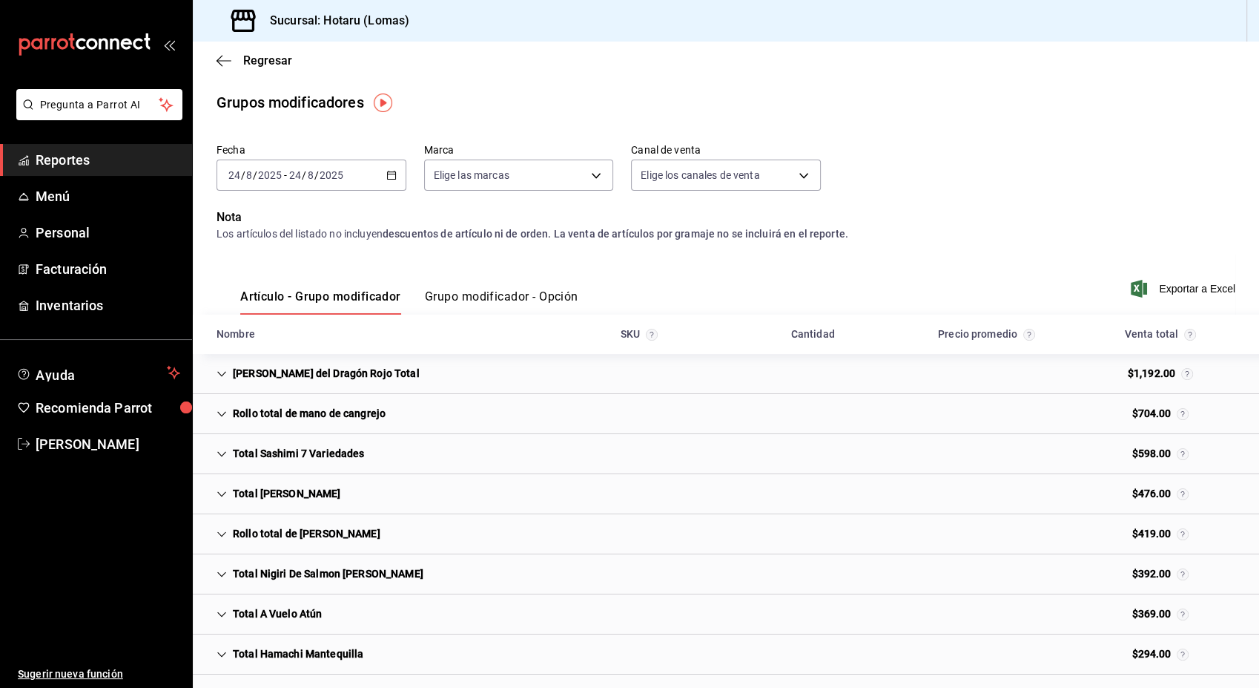
click at [522, 301] on button "Grupo modificador - Opción" at bounding box center [502, 301] width 154 height 25
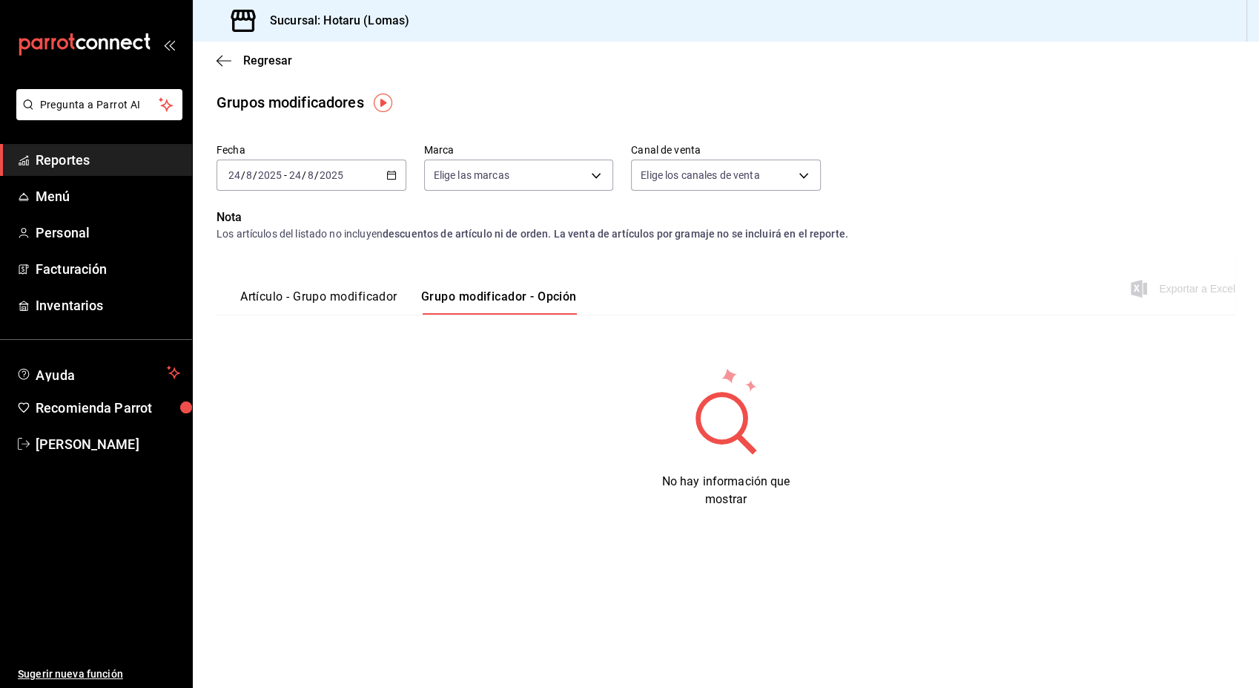
click at [353, 291] on font "Artículo - Grupo modificador" at bounding box center [318, 296] width 157 height 15
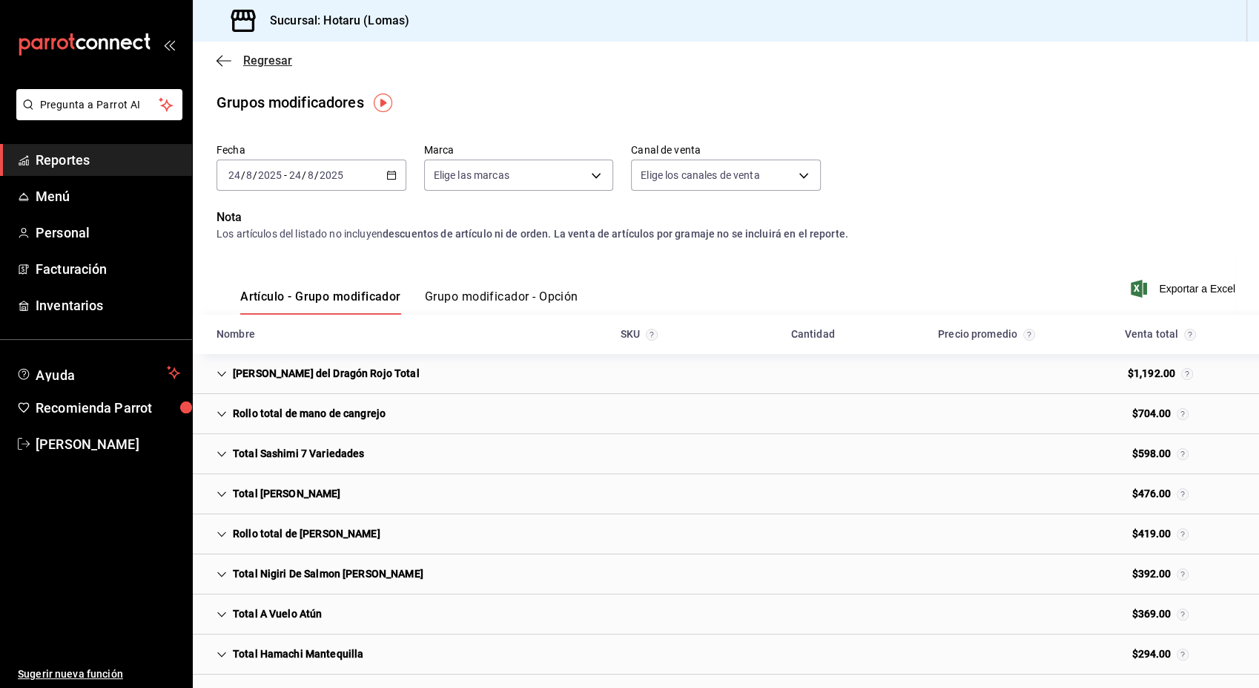
click at [225, 54] on icon "button" at bounding box center [224, 60] width 15 height 13
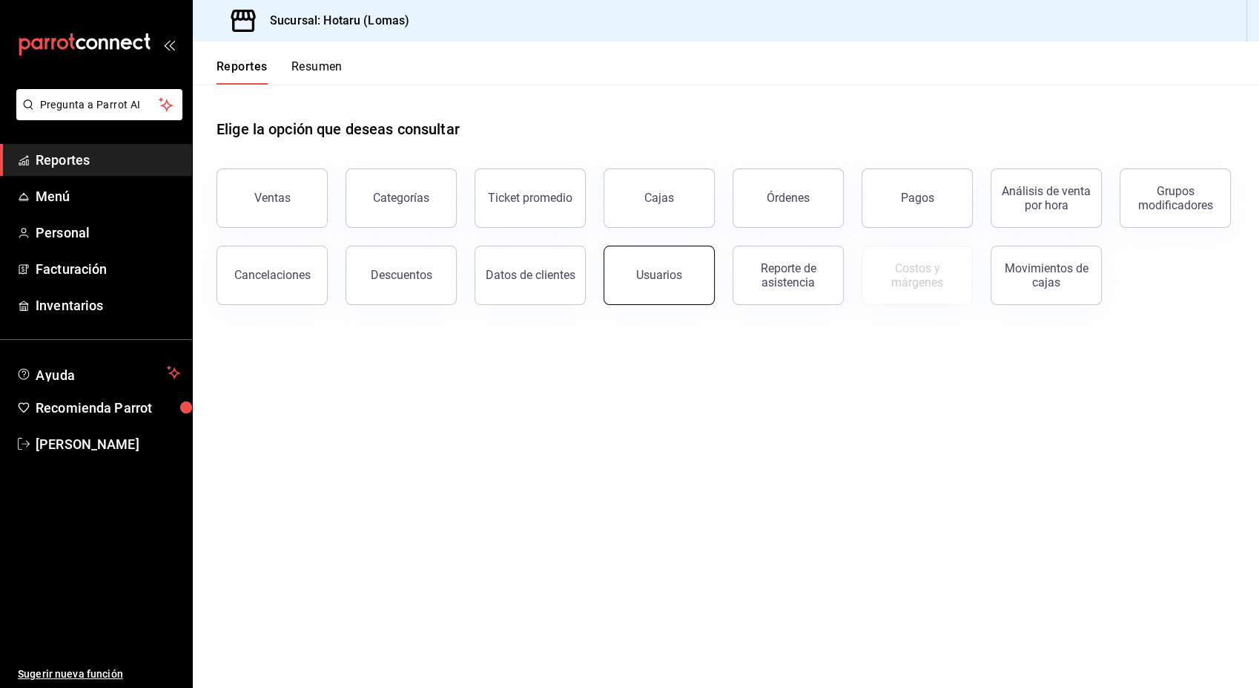
click at [688, 296] on button "Usuarios" at bounding box center [659, 275] width 111 height 59
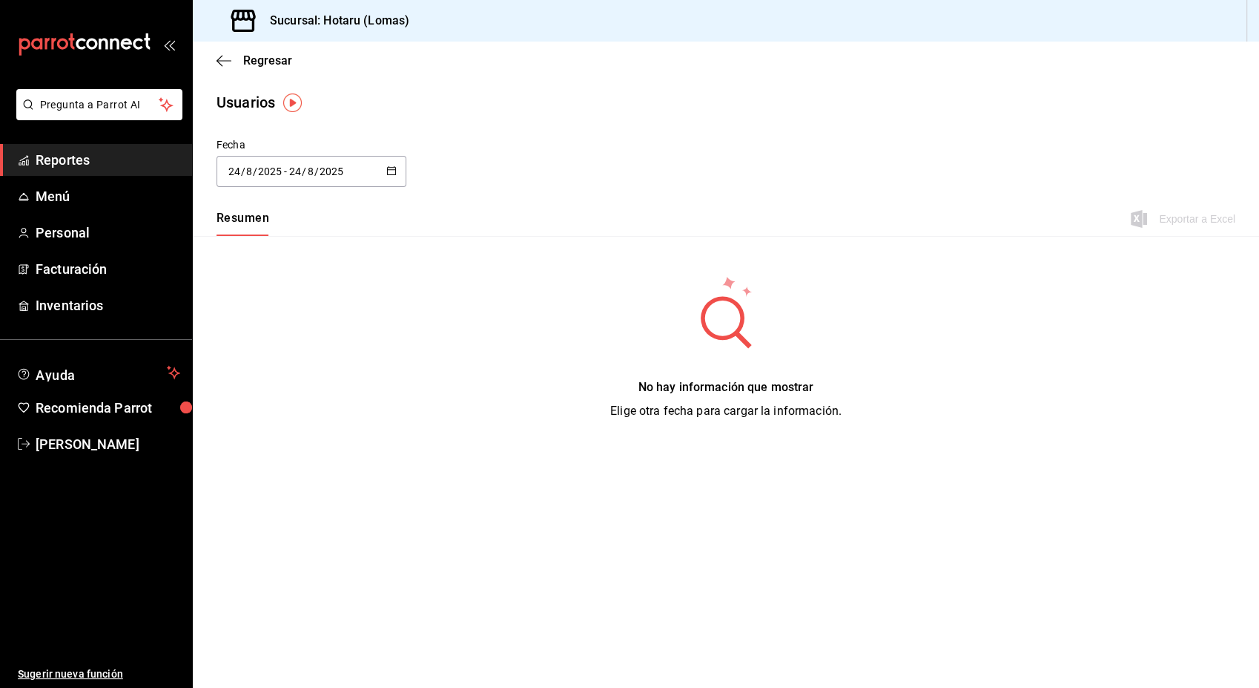
click at [390, 171] on icon "button" at bounding box center [391, 170] width 10 height 10
click at [251, 391] on li "Rango de fechas" at bounding box center [287, 385] width 140 height 33
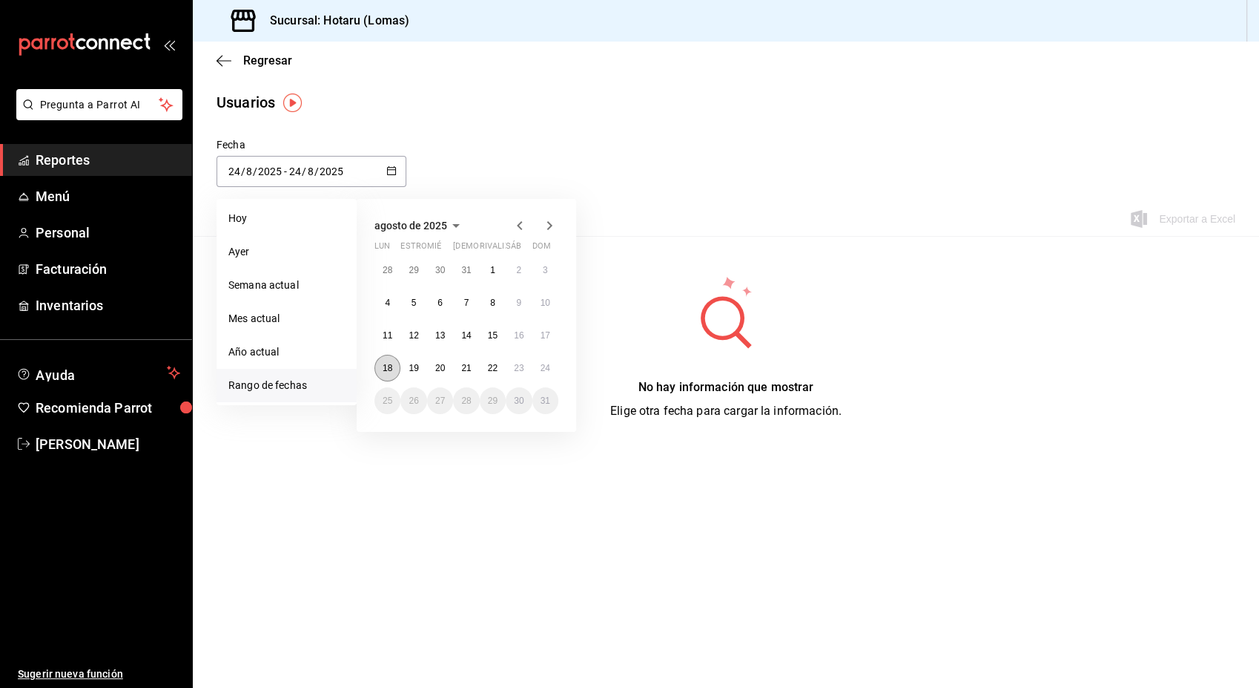
click at [389, 368] on abbr "18" at bounding box center [388, 368] width 10 height 10
click at [547, 374] on button "24" at bounding box center [546, 368] width 26 height 27
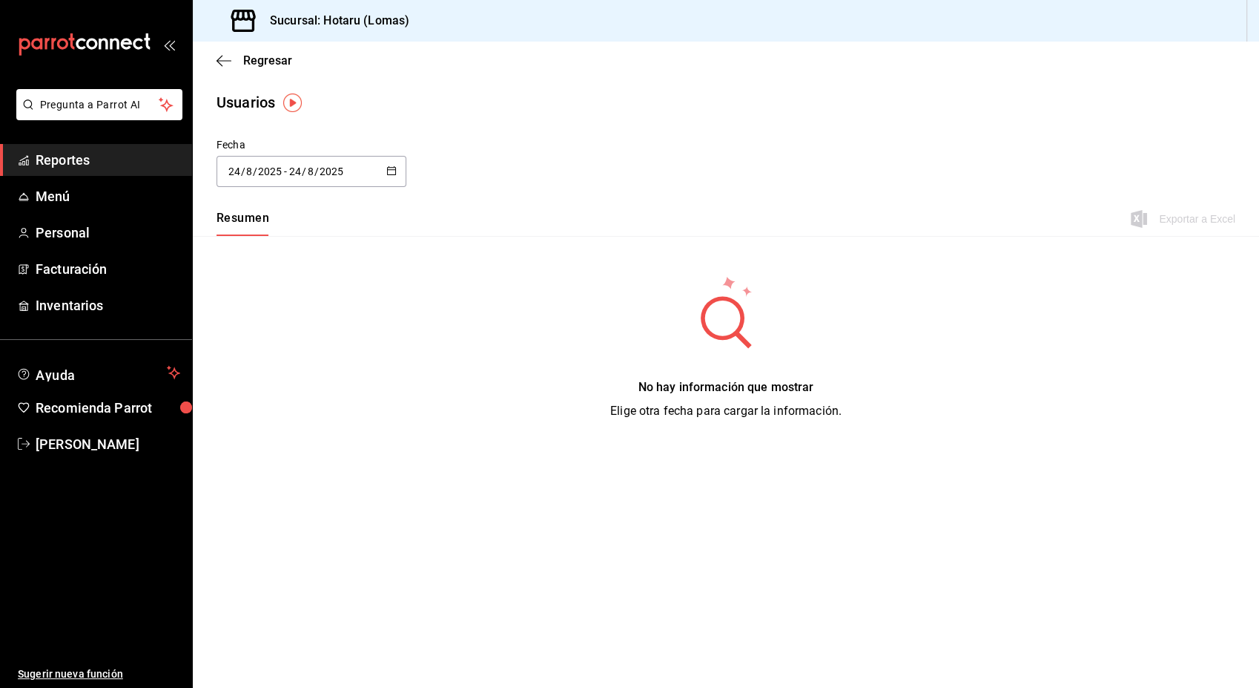
type input "[DATE]"
type input "18"
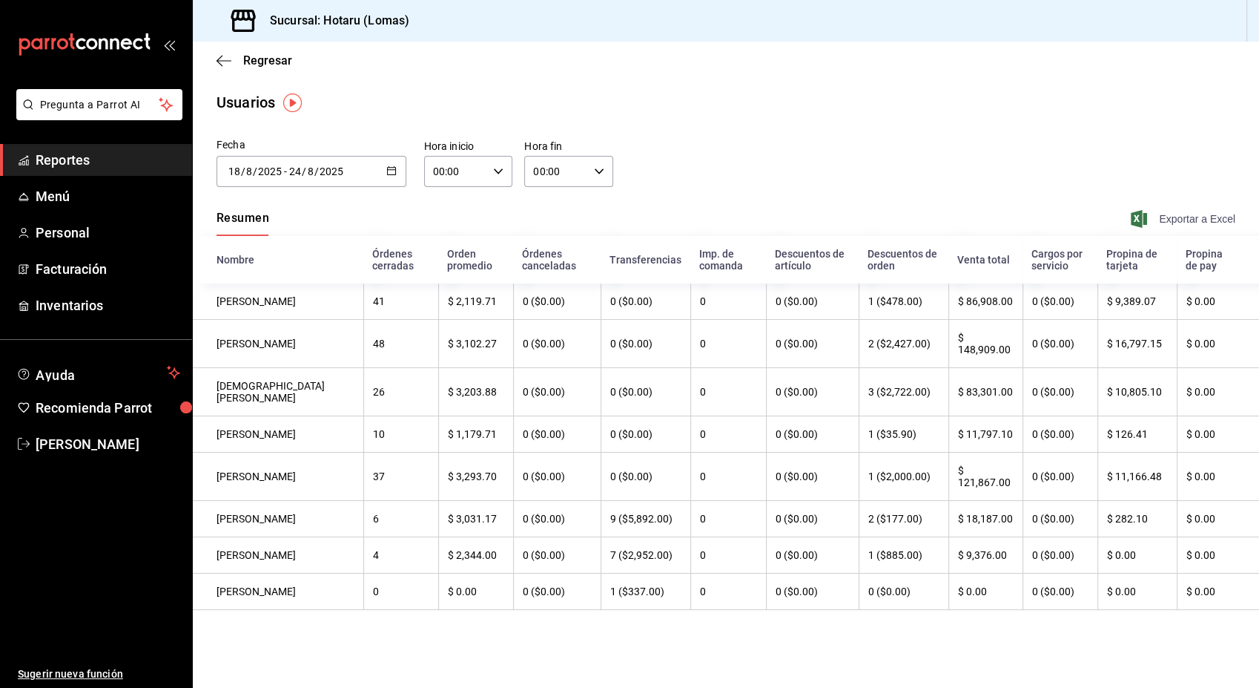
click at [1187, 217] on font "Exportar a Excel" at bounding box center [1197, 219] width 76 height 12
